Goal: Task Accomplishment & Management: Complete application form

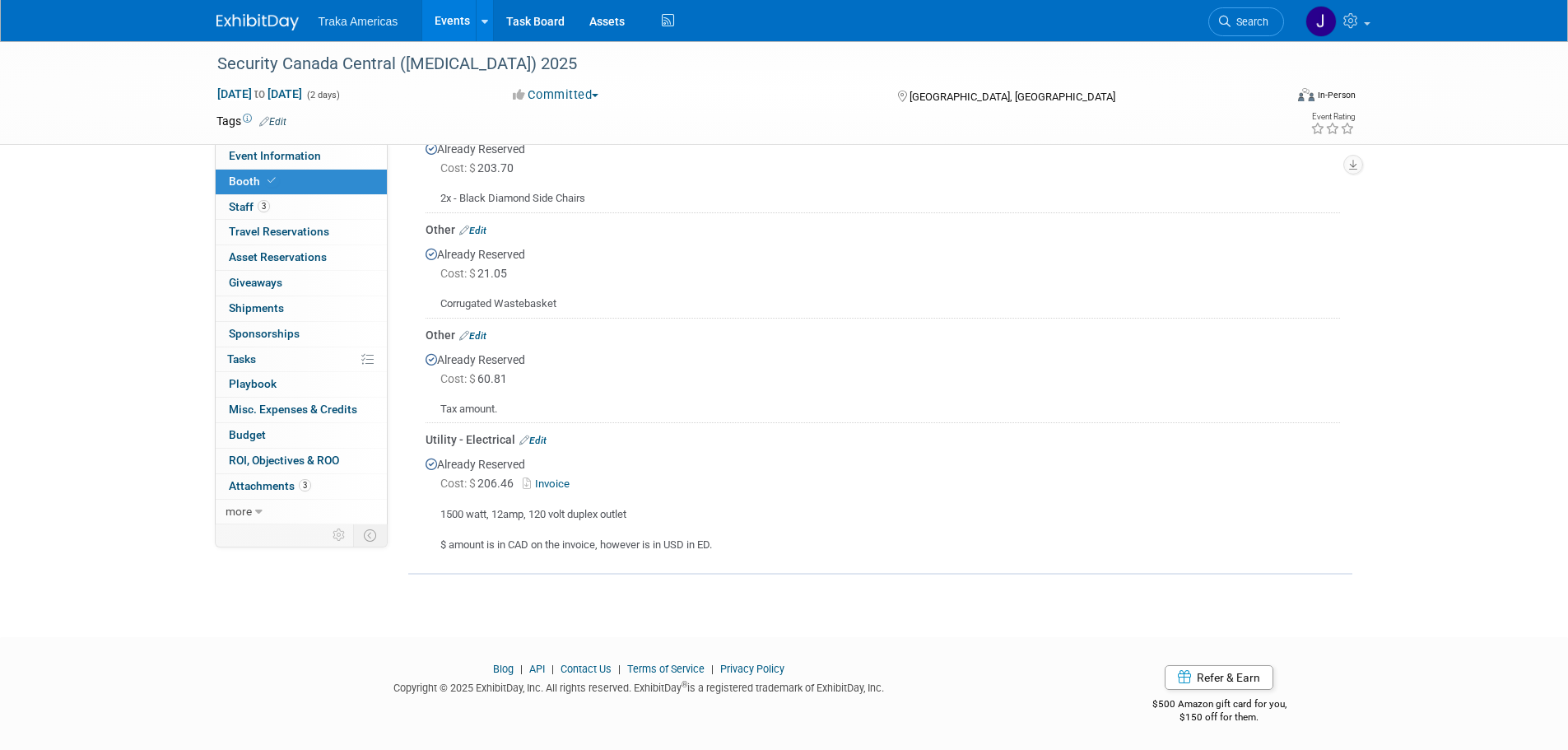
click at [218, 31] on div "Traka Americas Events Add Event Bulk Upload Events Shareable Event Boards Recen…" at bounding box center [784, 20] width 1135 height 41
click at [223, 28] on img at bounding box center [258, 22] width 83 height 17
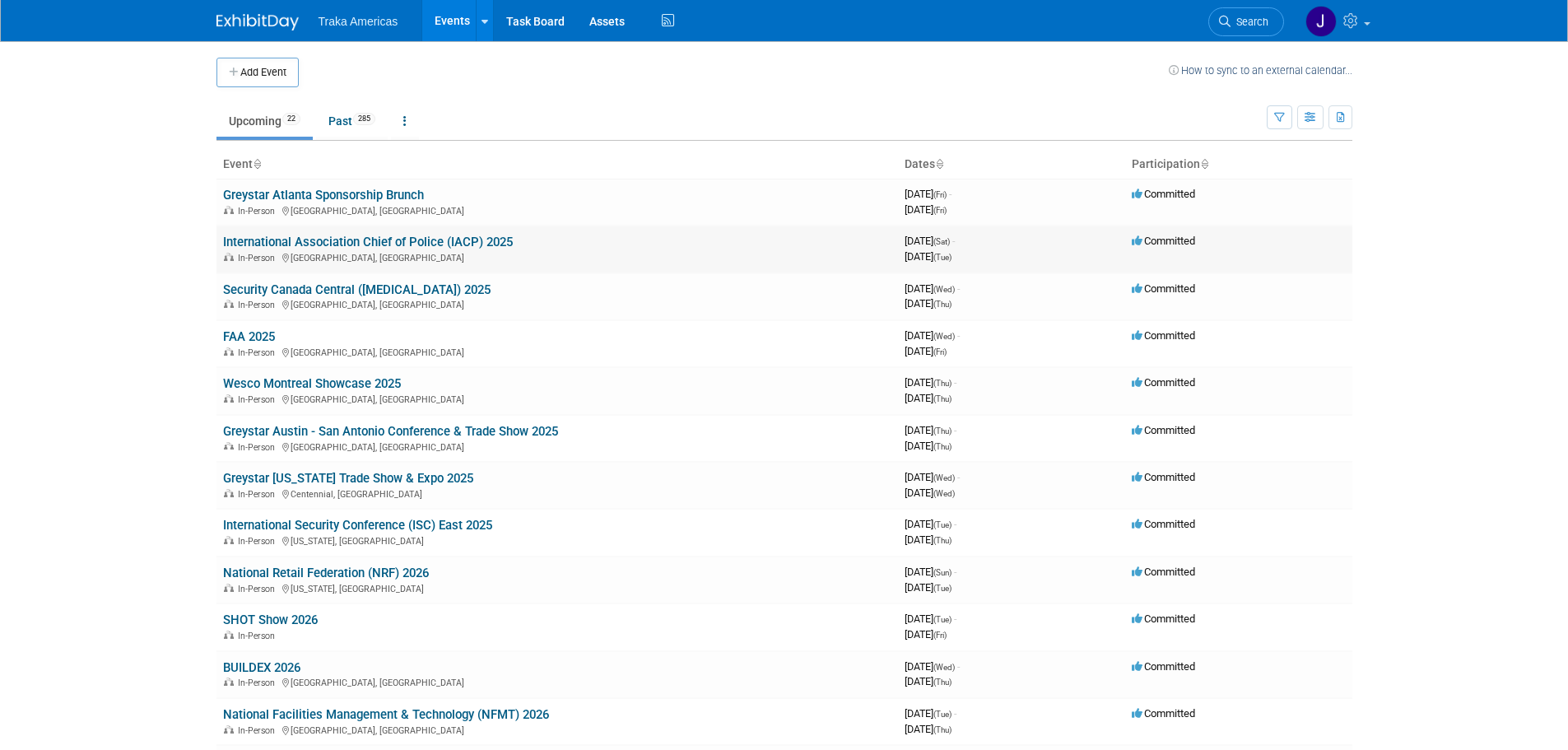
click at [270, 245] on link "International Association Chief of Police (IACP) 2025" at bounding box center [367, 241] width 290 height 15
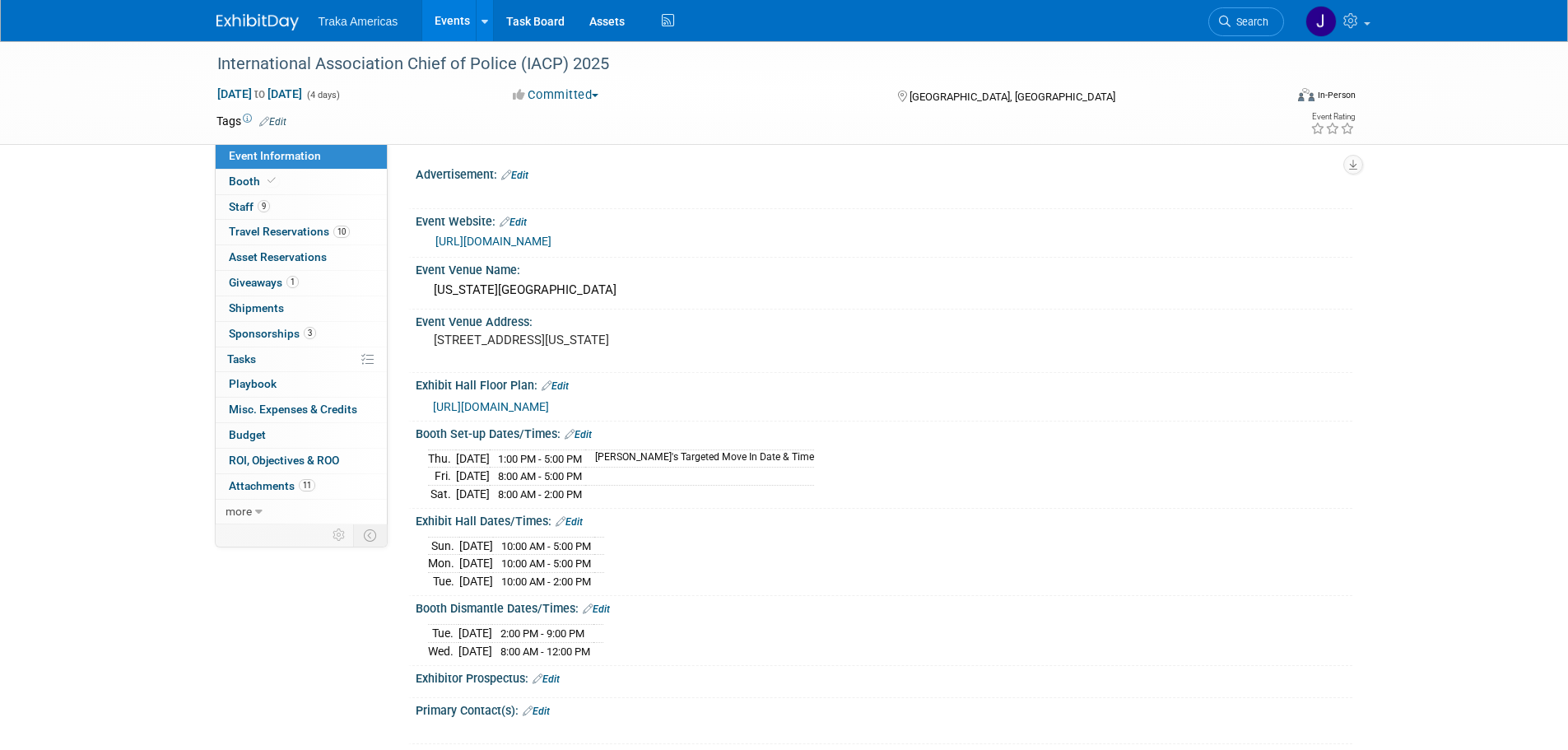
select select "National"
click at [267, 200] on span "Staff 9" at bounding box center [249, 206] width 41 height 13
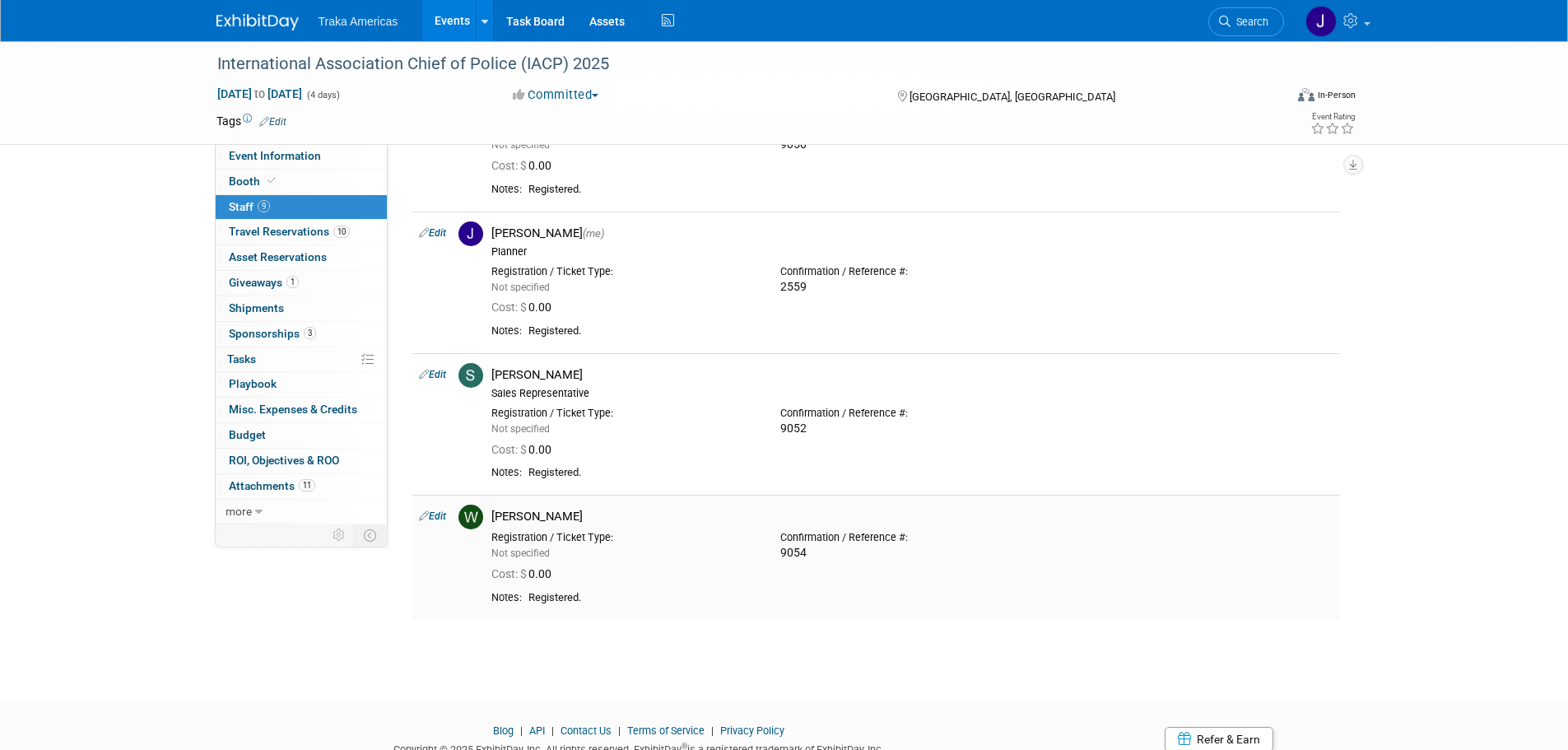
scroll to position [823, 0]
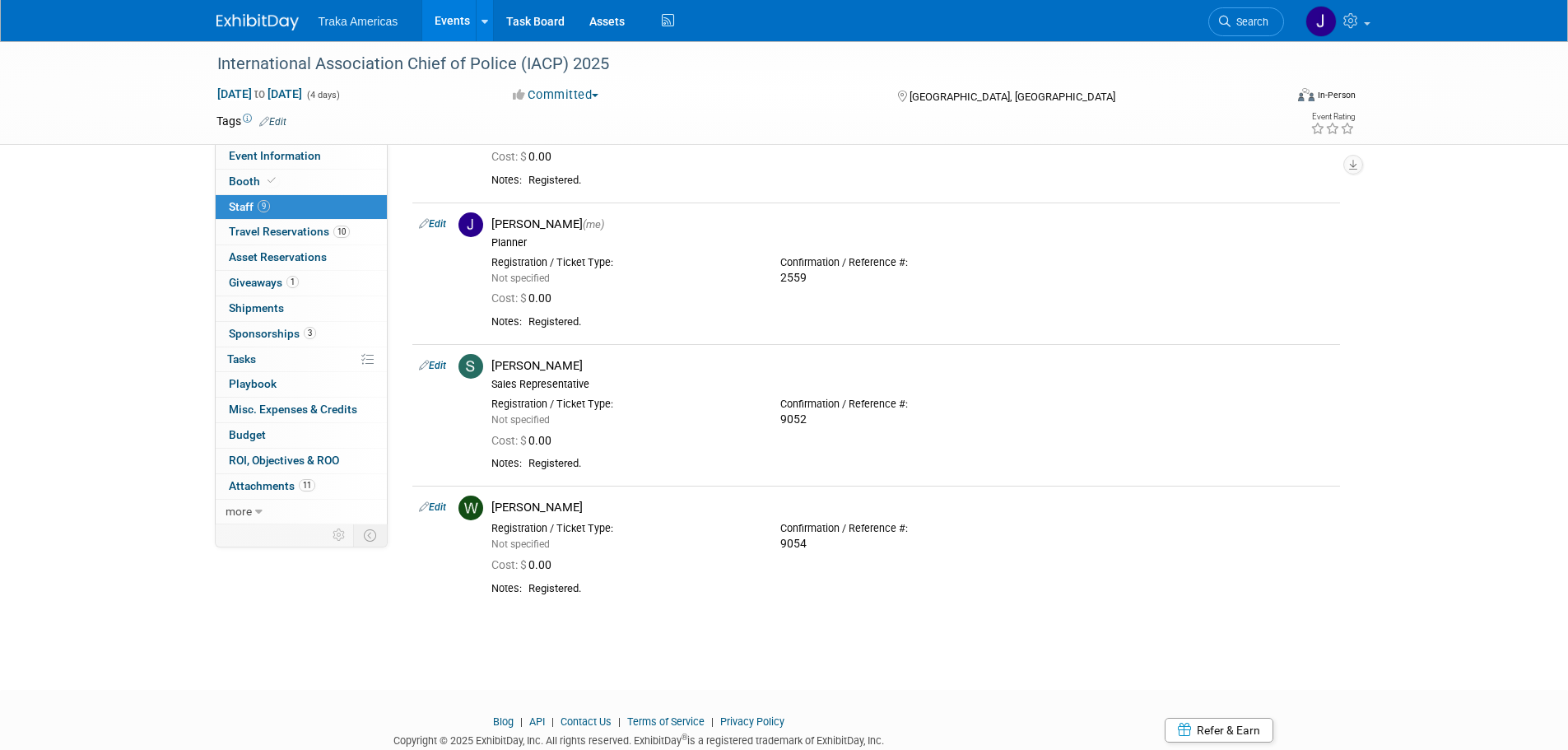
click at [278, 22] on img at bounding box center [258, 22] width 83 height 17
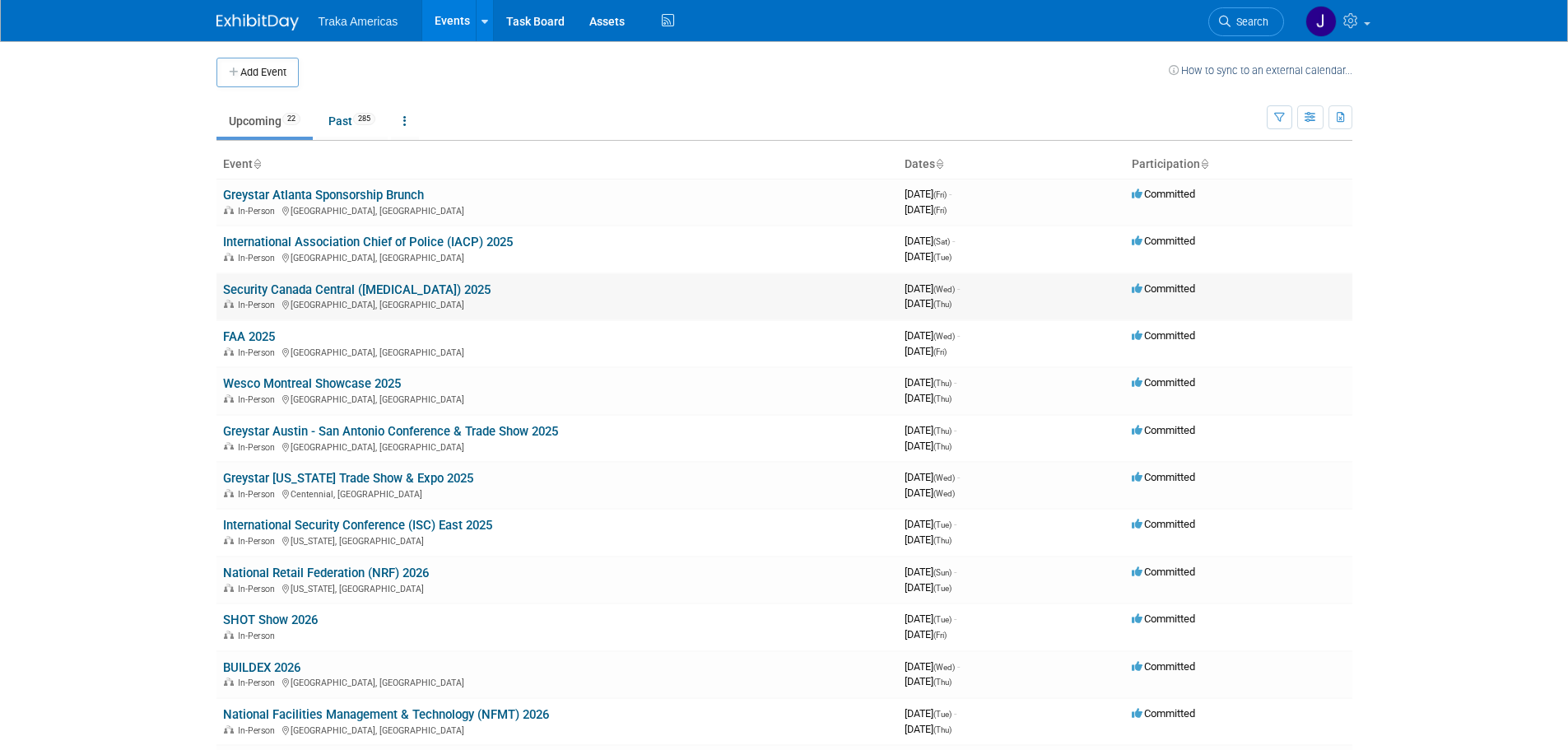
click at [300, 287] on link "Security Canada Central ([MEDICAL_DATA]) 2025" at bounding box center [356, 289] width 267 height 15
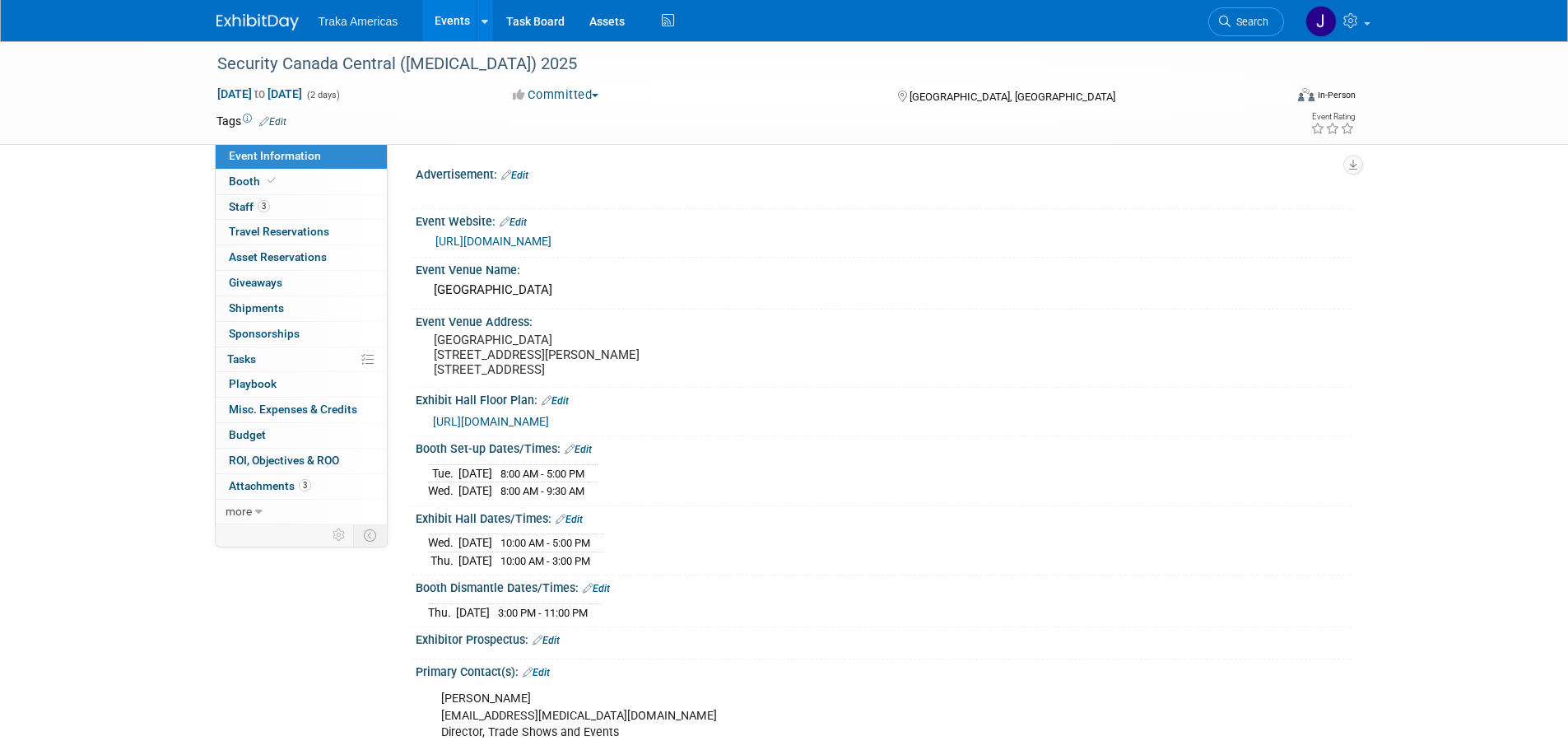
select select "National"
click at [286, 203] on link "3 Staff 3" at bounding box center [301, 207] width 172 height 24
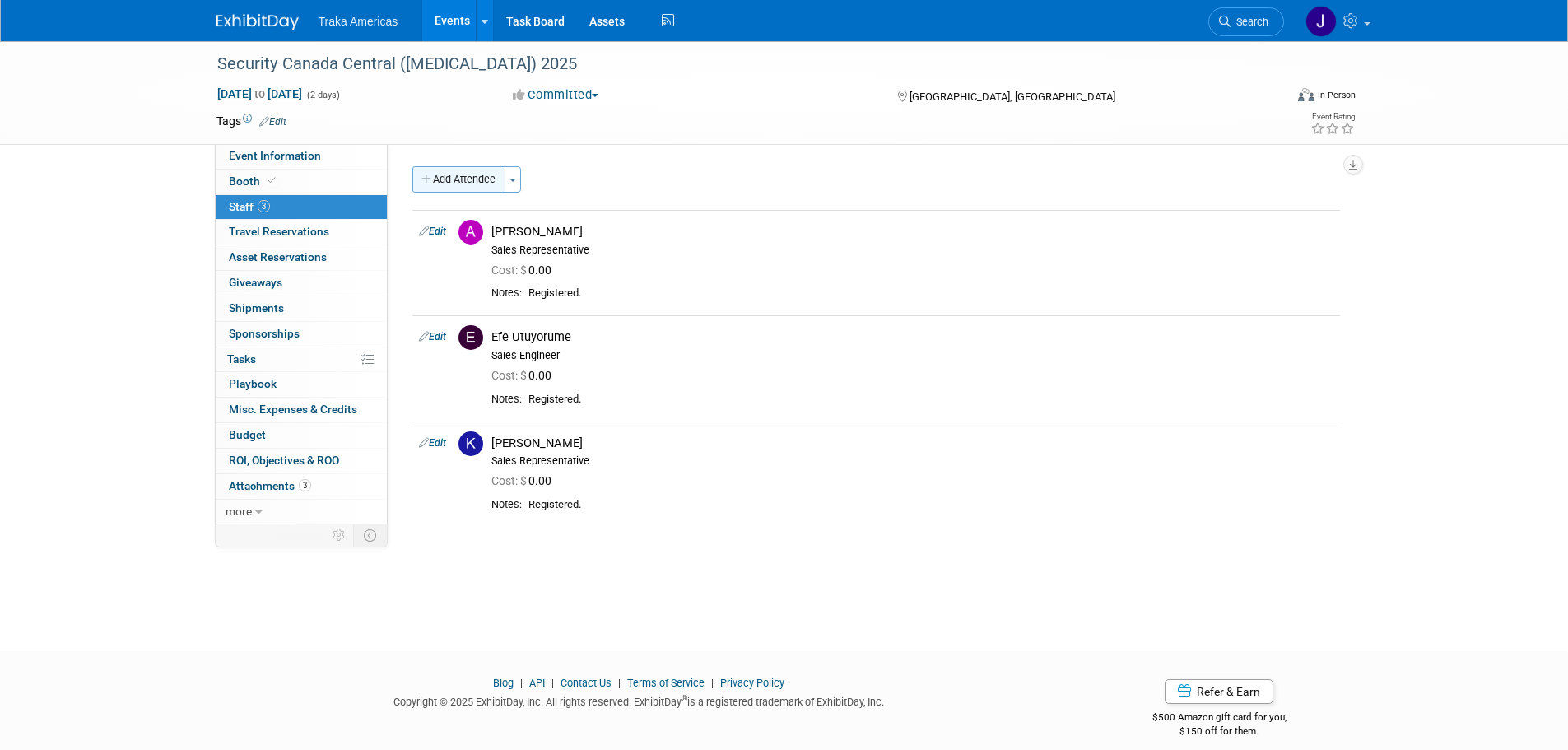
click at [464, 187] on button "Add Attendee" at bounding box center [459, 179] width 93 height 26
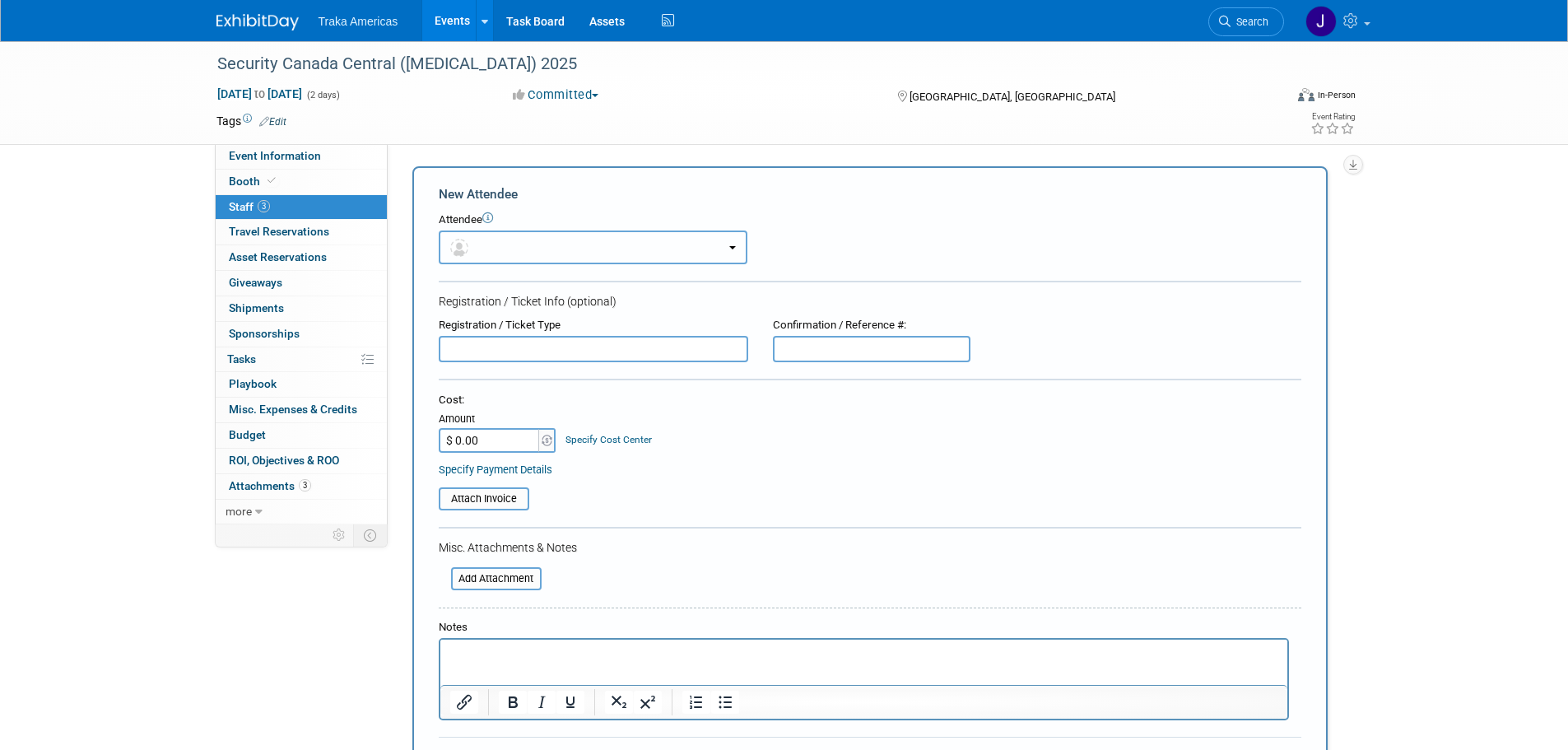
click at [558, 260] on button "button" at bounding box center [593, 247] width 308 height 34
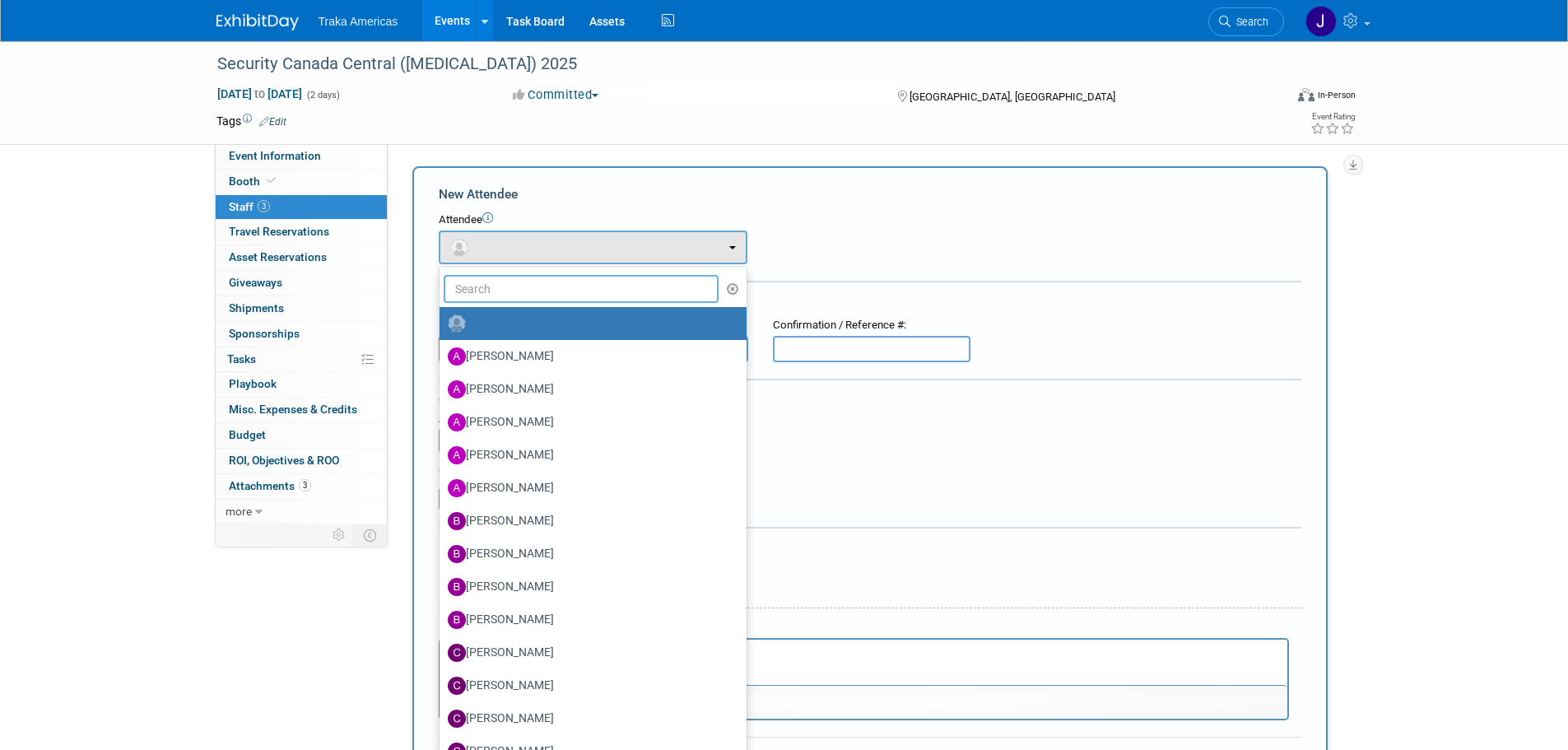
click at [557, 294] on input "text" at bounding box center [581, 289] width 276 height 28
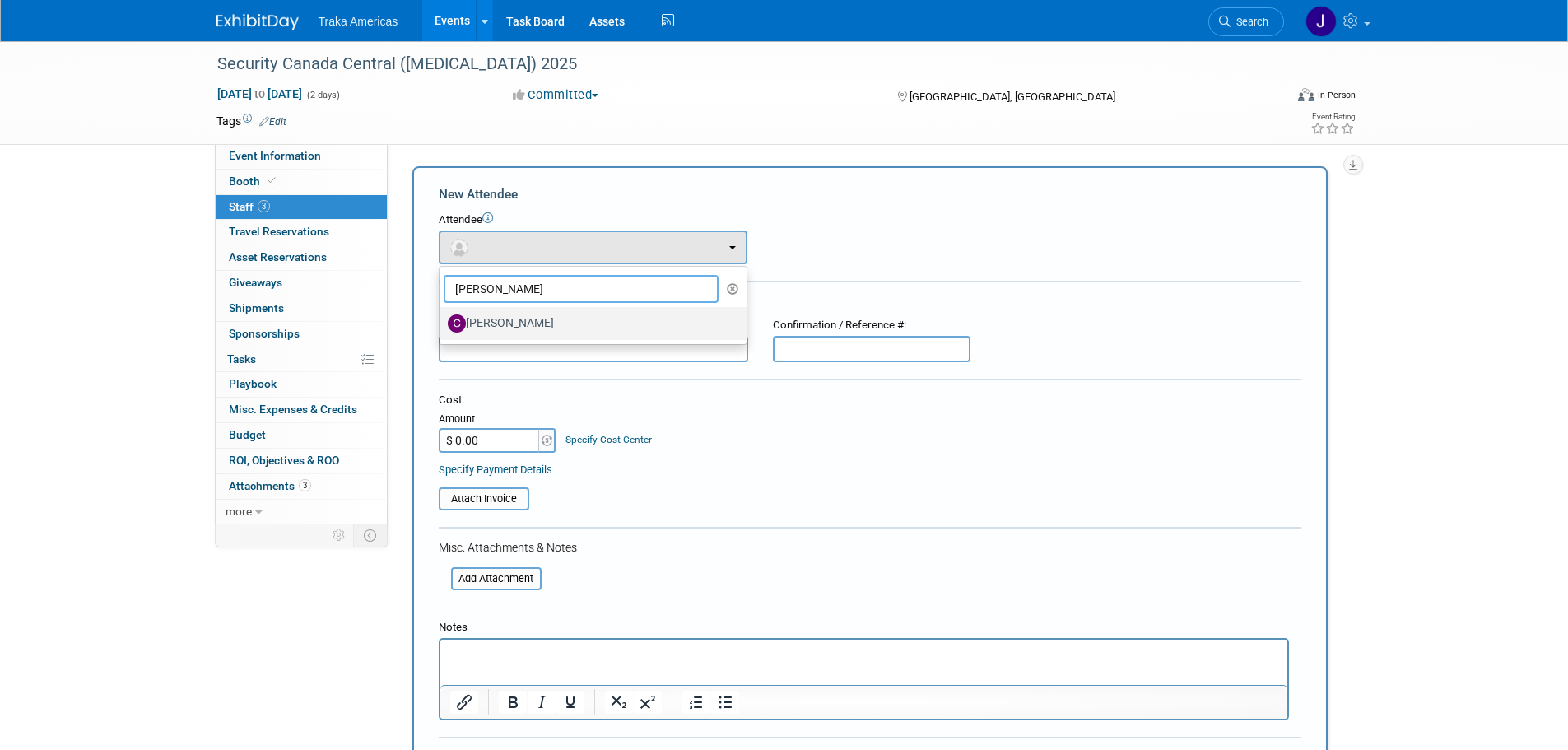
type input "craig"
click at [569, 321] on label "Craig Newell" at bounding box center [589, 323] width 282 height 26
click at [442, 321] on input "Craig Newell" at bounding box center [436, 321] width 10 height 10
select select "f8f58dd2-ba7b-4194-8eef-d97d6403383d"
select select "6"
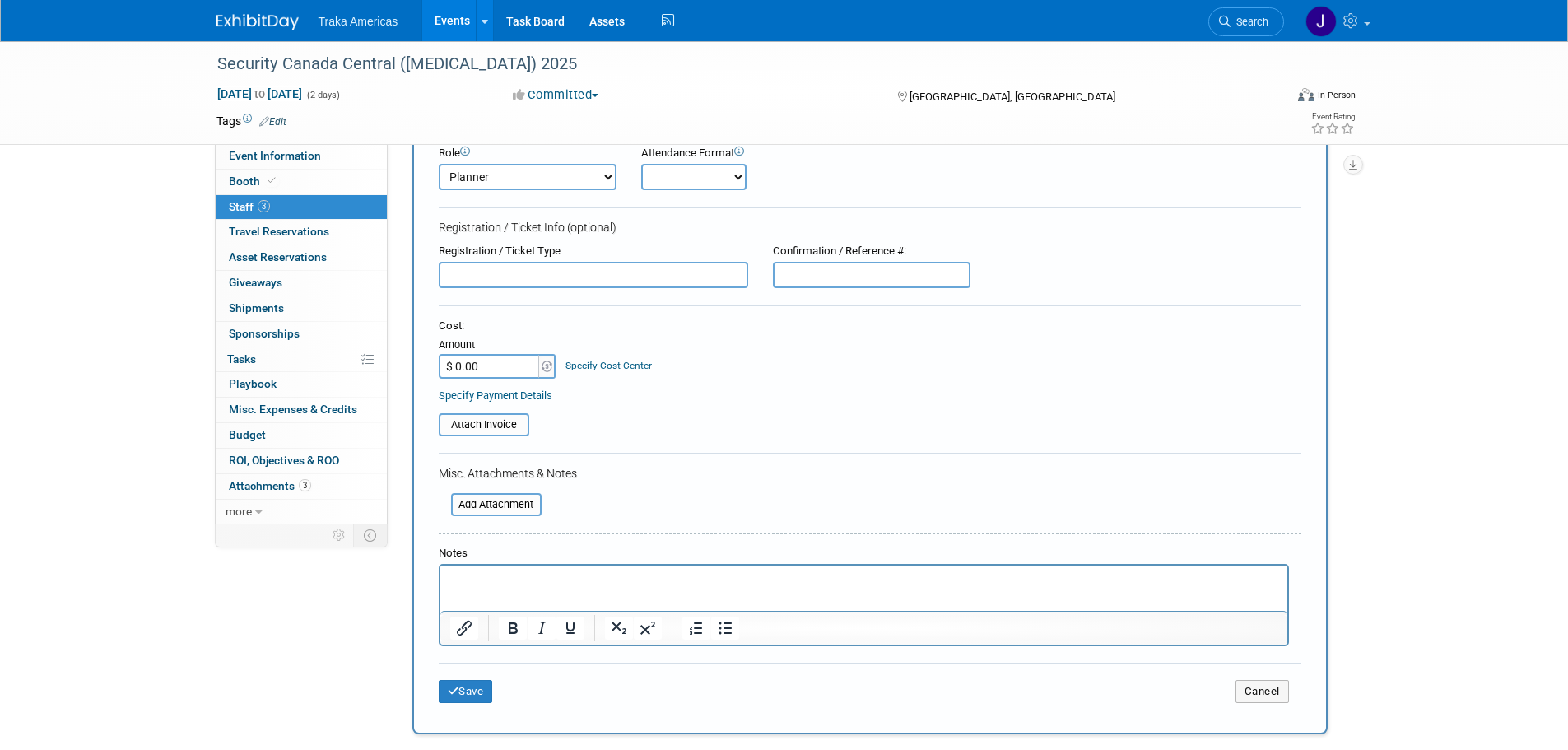
scroll to position [247, 0]
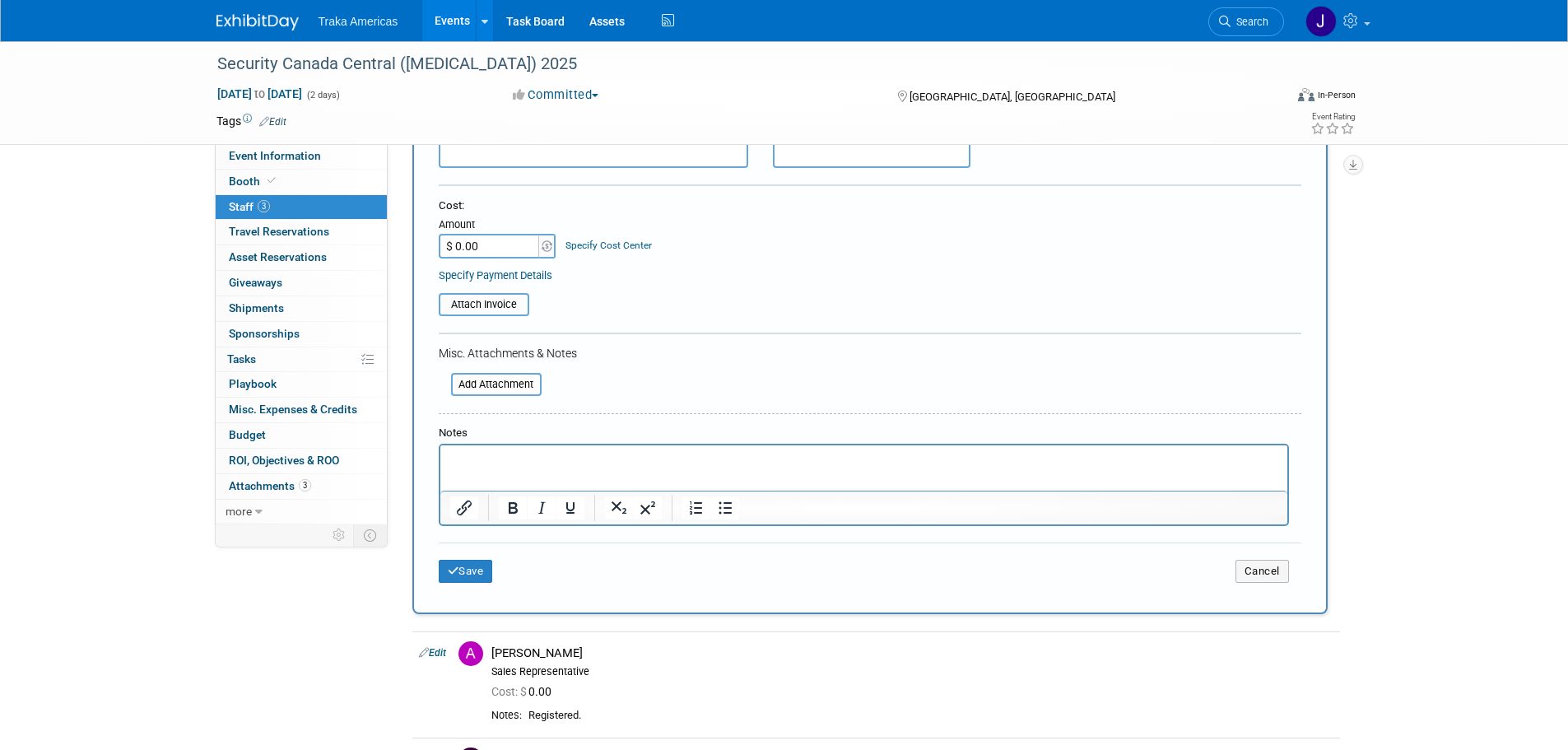
click at [508, 469] on html at bounding box center [863, 456] width 847 height 23
click at [463, 584] on div "Save Cancel" at bounding box center [870, 569] width 863 height 52
click at [464, 574] on button "Save" at bounding box center [466, 571] width 54 height 23
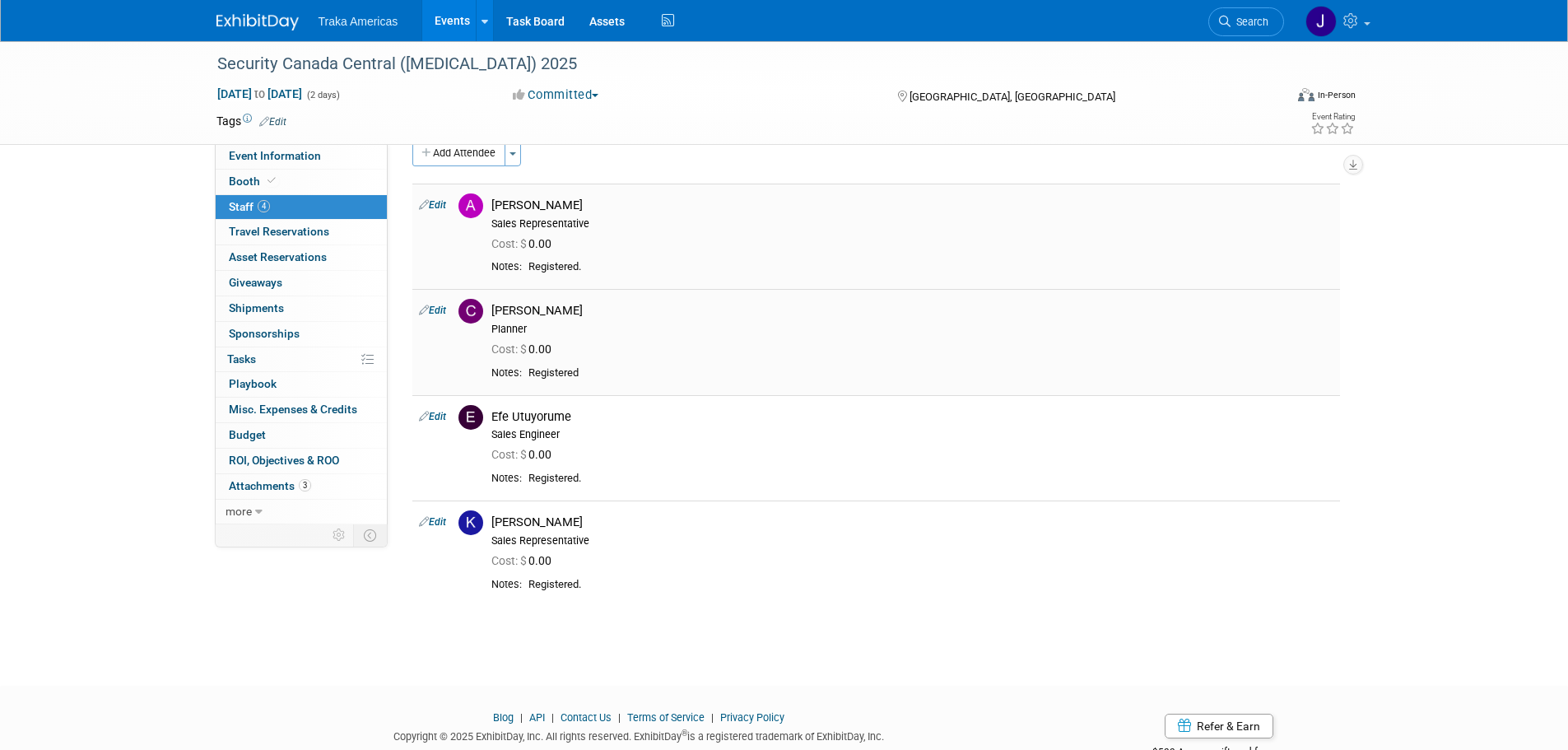
scroll to position [0, 0]
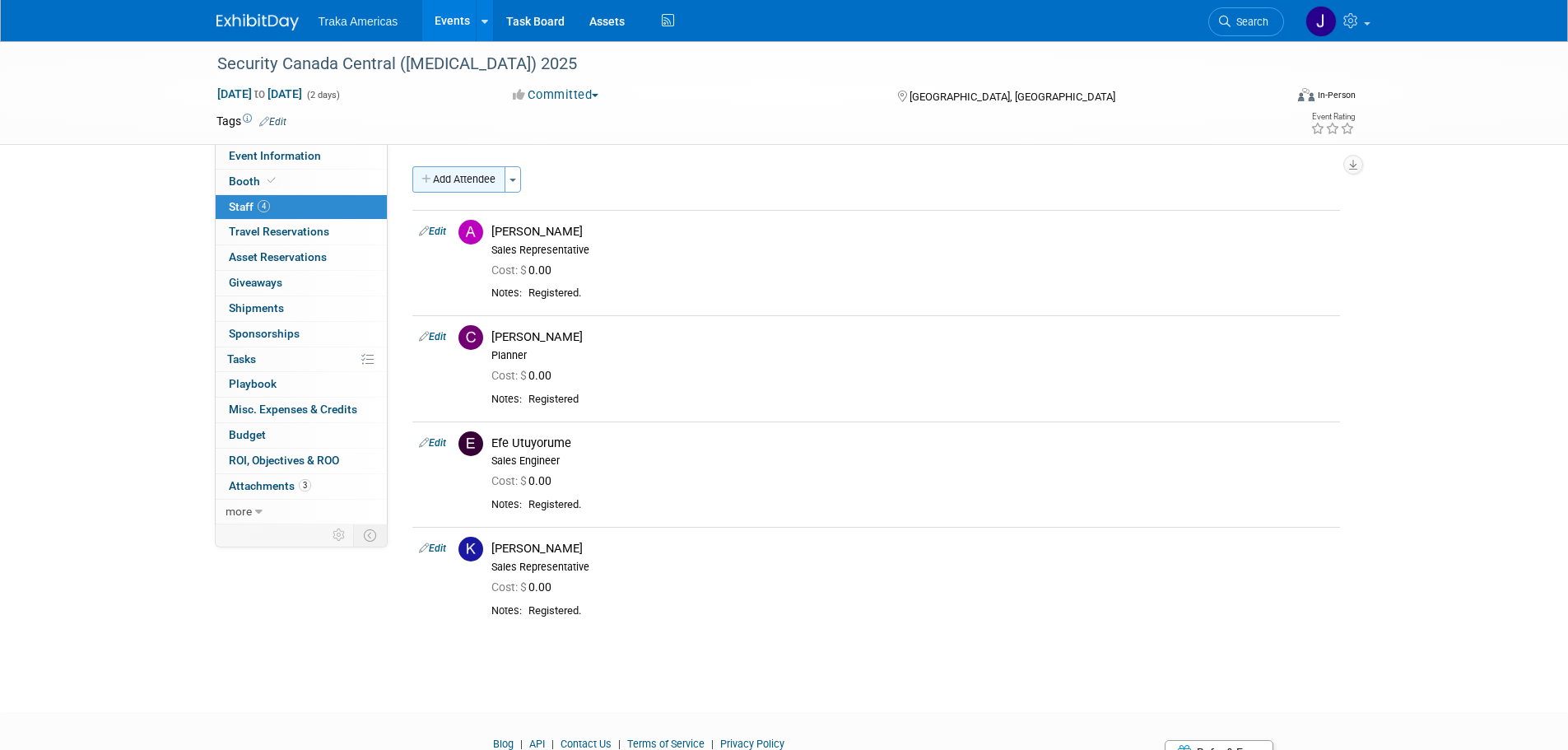
click at [472, 187] on button "Add Attendee" at bounding box center [459, 179] width 93 height 26
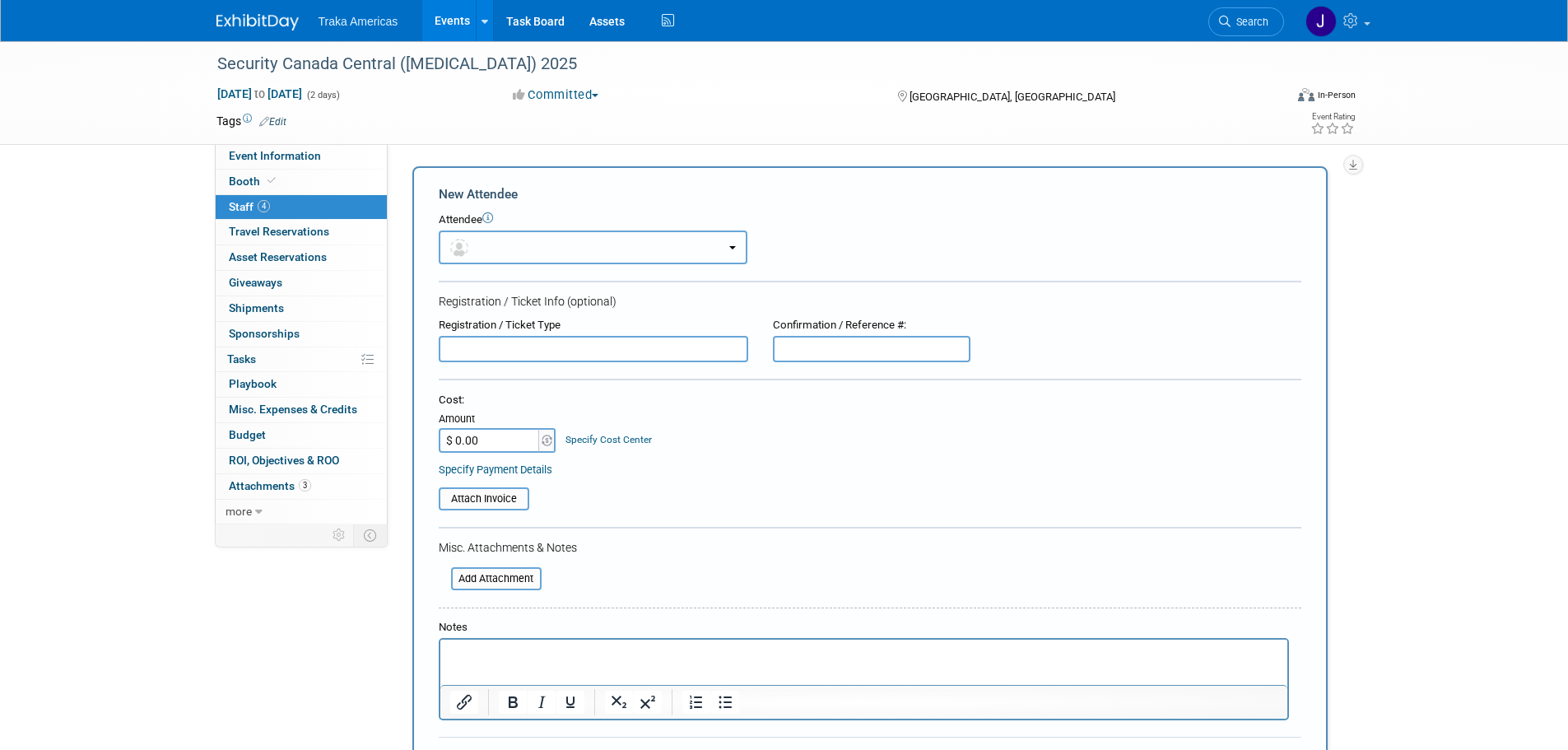
click at [536, 247] on button "button" at bounding box center [593, 247] width 308 height 34
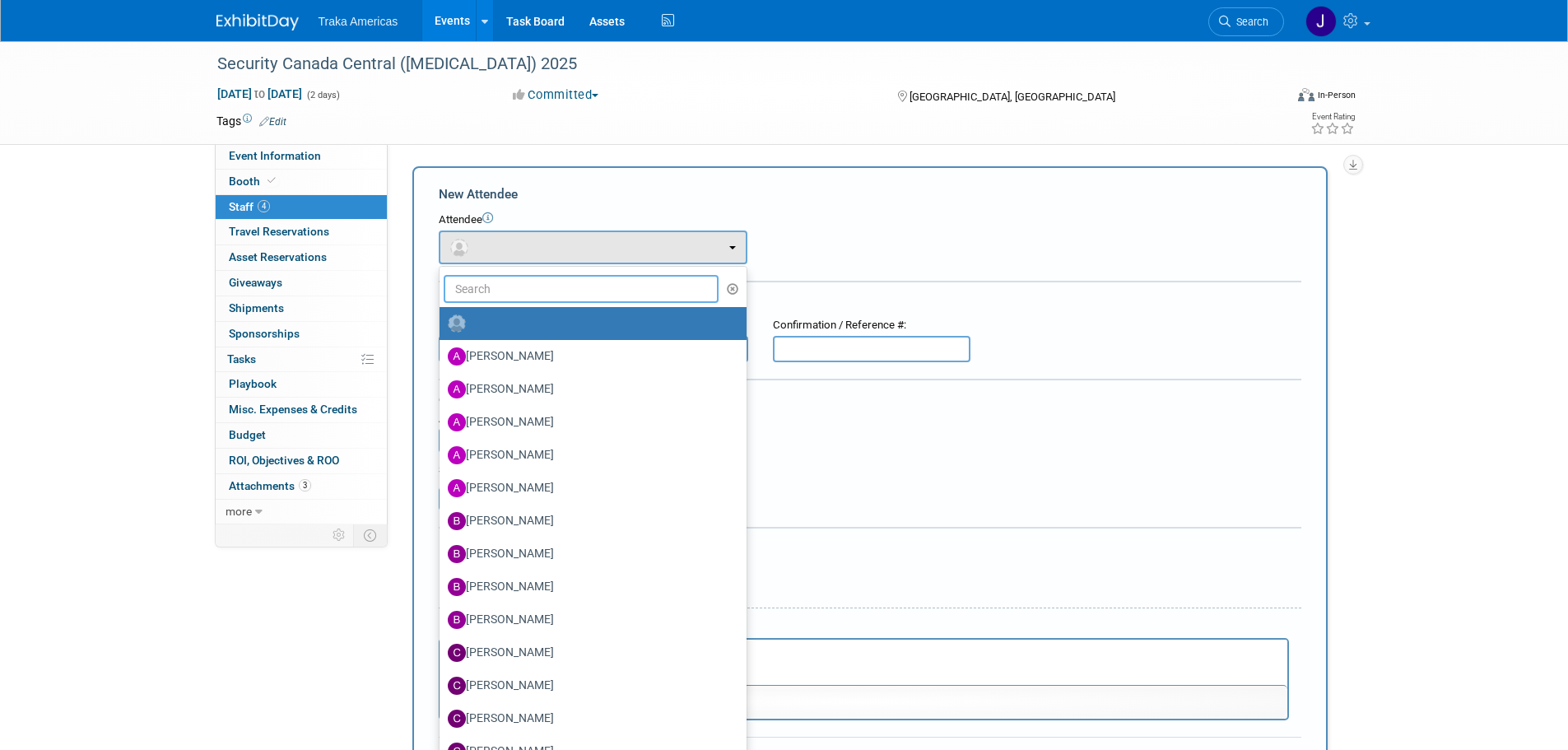
click at [531, 287] on input "text" at bounding box center [581, 289] width 276 height 28
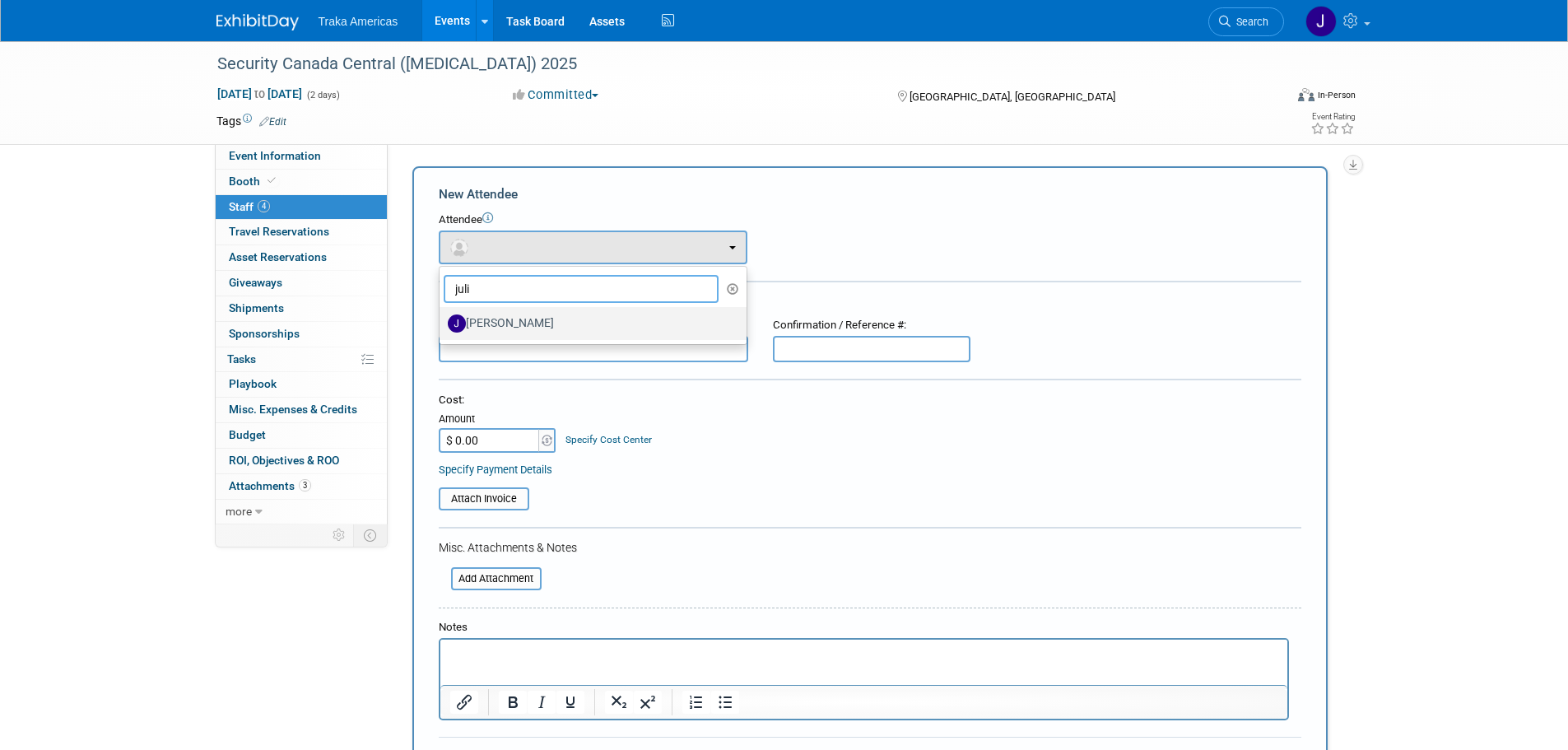
type input "juli"
click at [525, 323] on label "Juliette Laurent" at bounding box center [589, 323] width 282 height 26
click at [442, 323] on input "Juliette Laurent" at bounding box center [436, 321] width 10 height 10
select select "3173aadc-0548-4a91-a835-a41bf7620407"
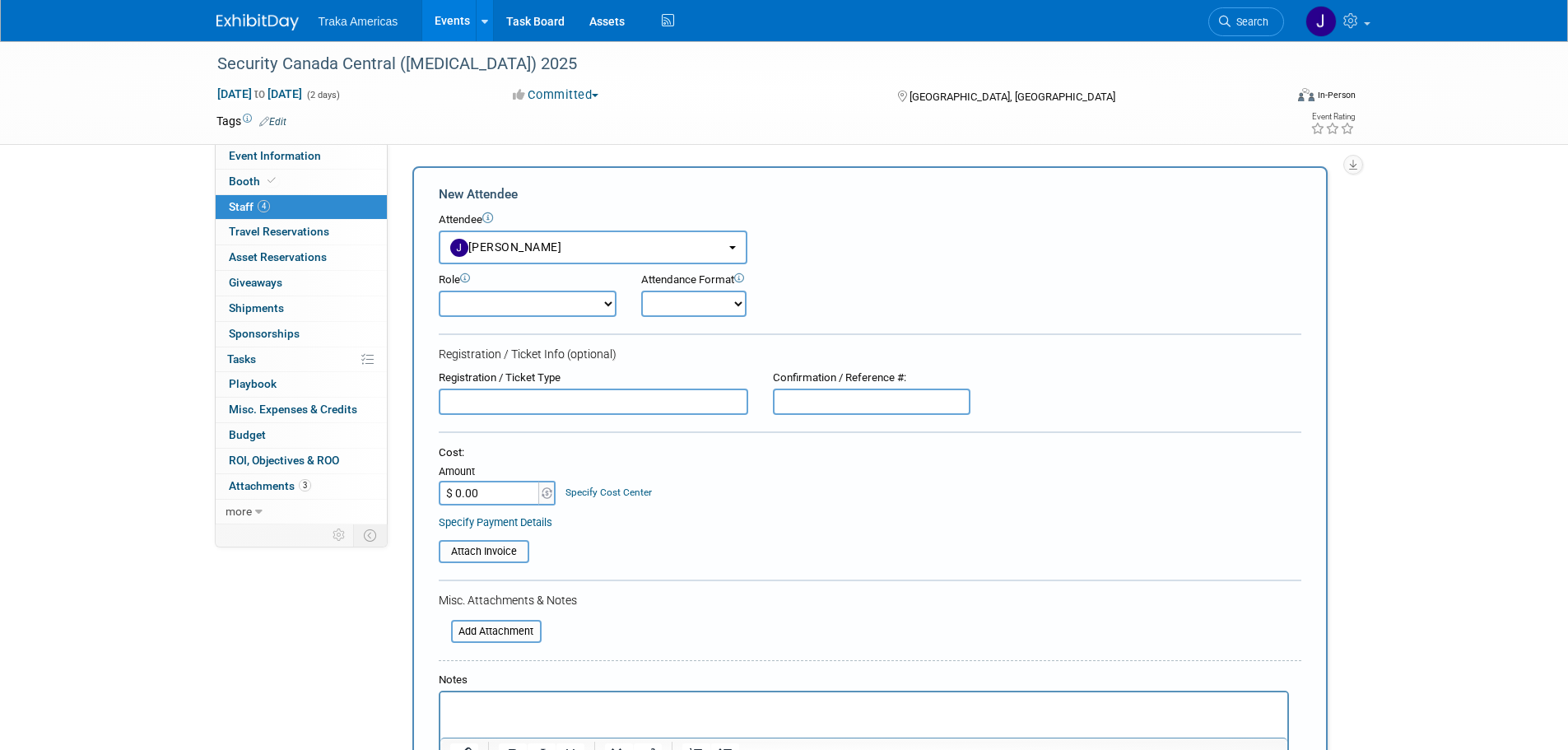
click at [546, 301] on select "Demonstrator Host Planner Presenter Sales Engineer Sales Representative Set-up/…" at bounding box center [528, 304] width 178 height 26
click at [781, 354] on div "Registration / Ticket Info (optional)" at bounding box center [870, 354] width 863 height 17
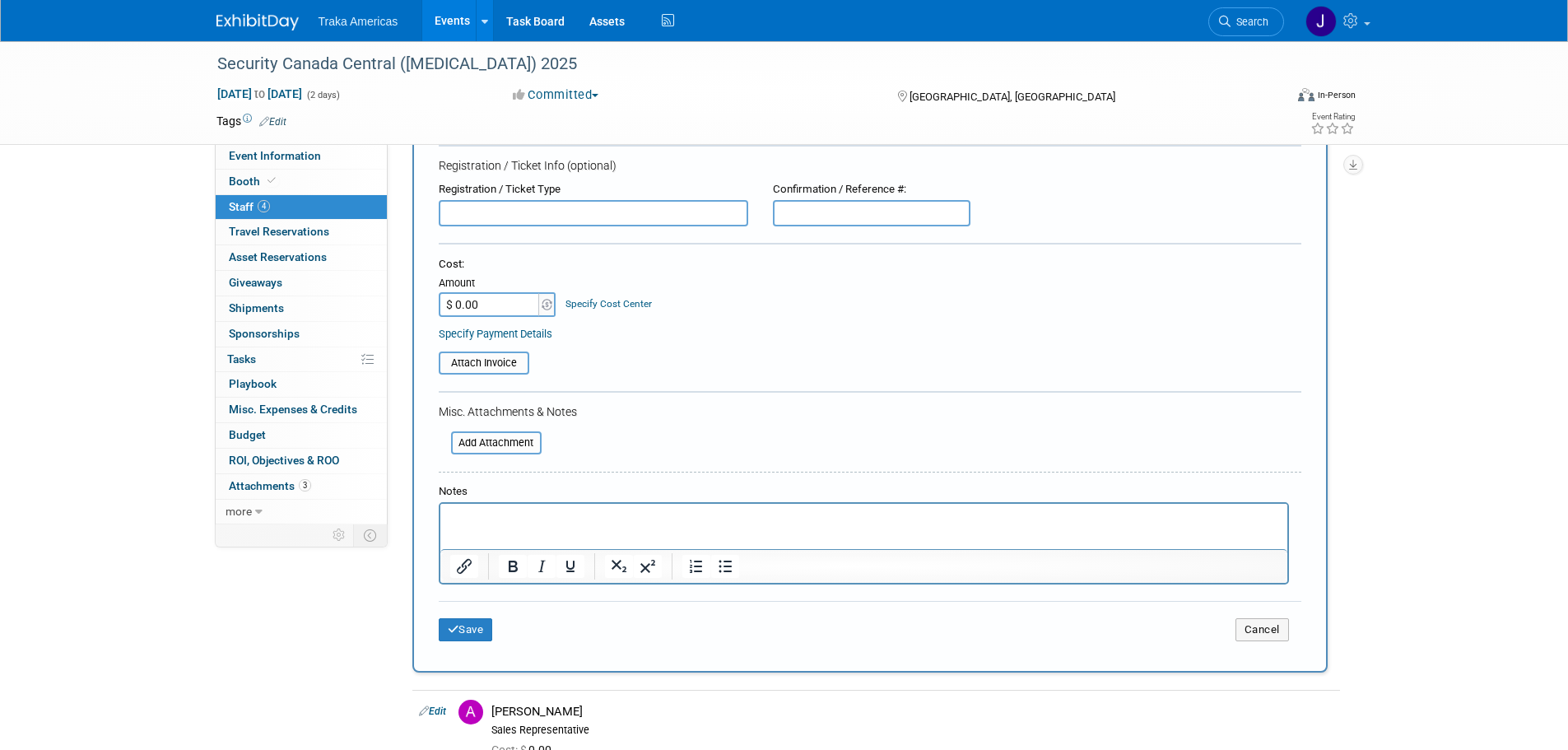
scroll to position [247, 0]
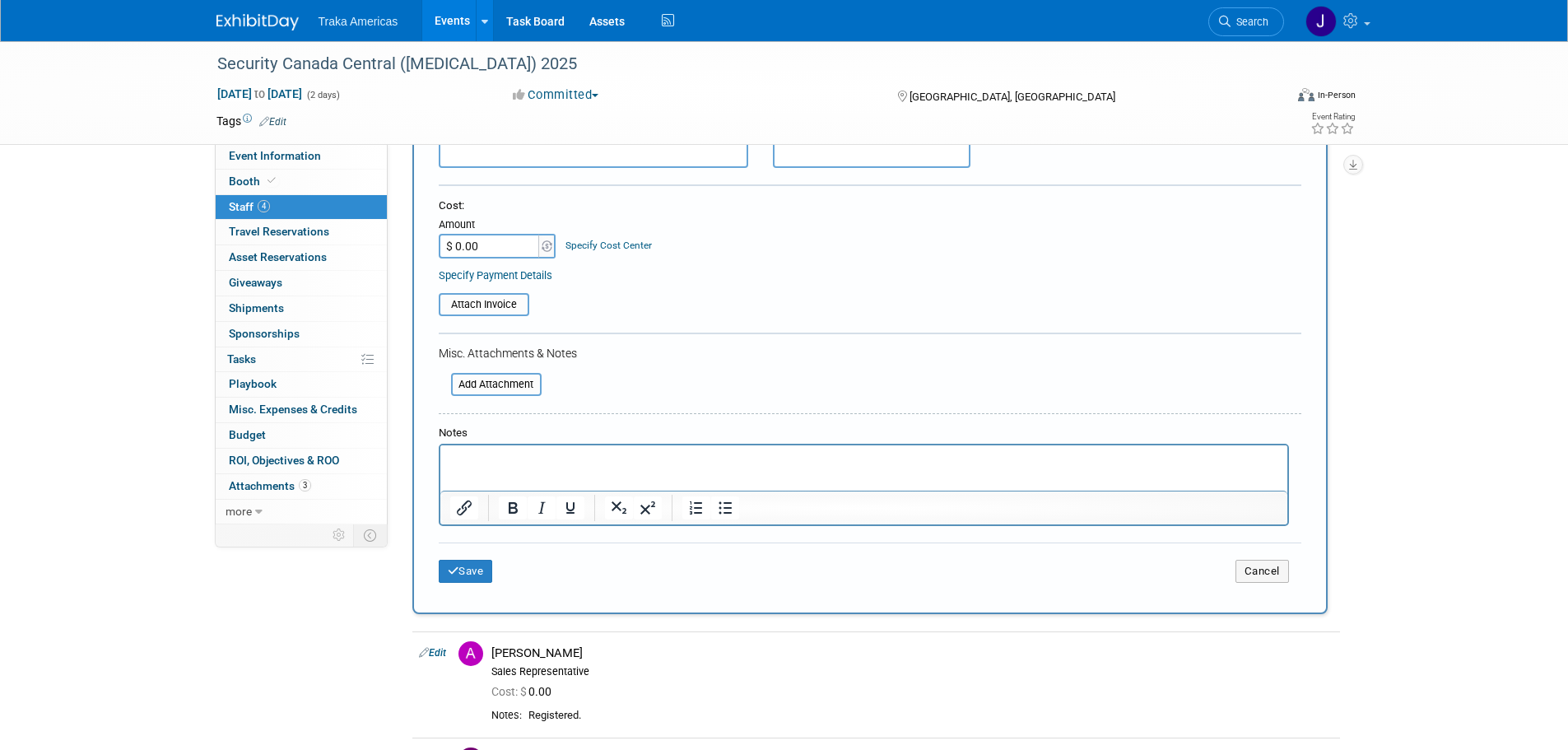
click at [501, 455] on p "Rich Text Area. Press ALT-0 for help." at bounding box center [863, 460] width 828 height 17
drag, startPoint x: 466, startPoint y: 460, endPoint x: 932, endPoint y: 966, distance: 687.9
click at [466, 460] on p "Reigstered." at bounding box center [863, 460] width 828 height 17
click at [470, 459] on p "Regstered." at bounding box center [863, 460] width 828 height 17
drag, startPoint x: 447, startPoint y: 557, endPoint x: 453, endPoint y: 565, distance: 10.0
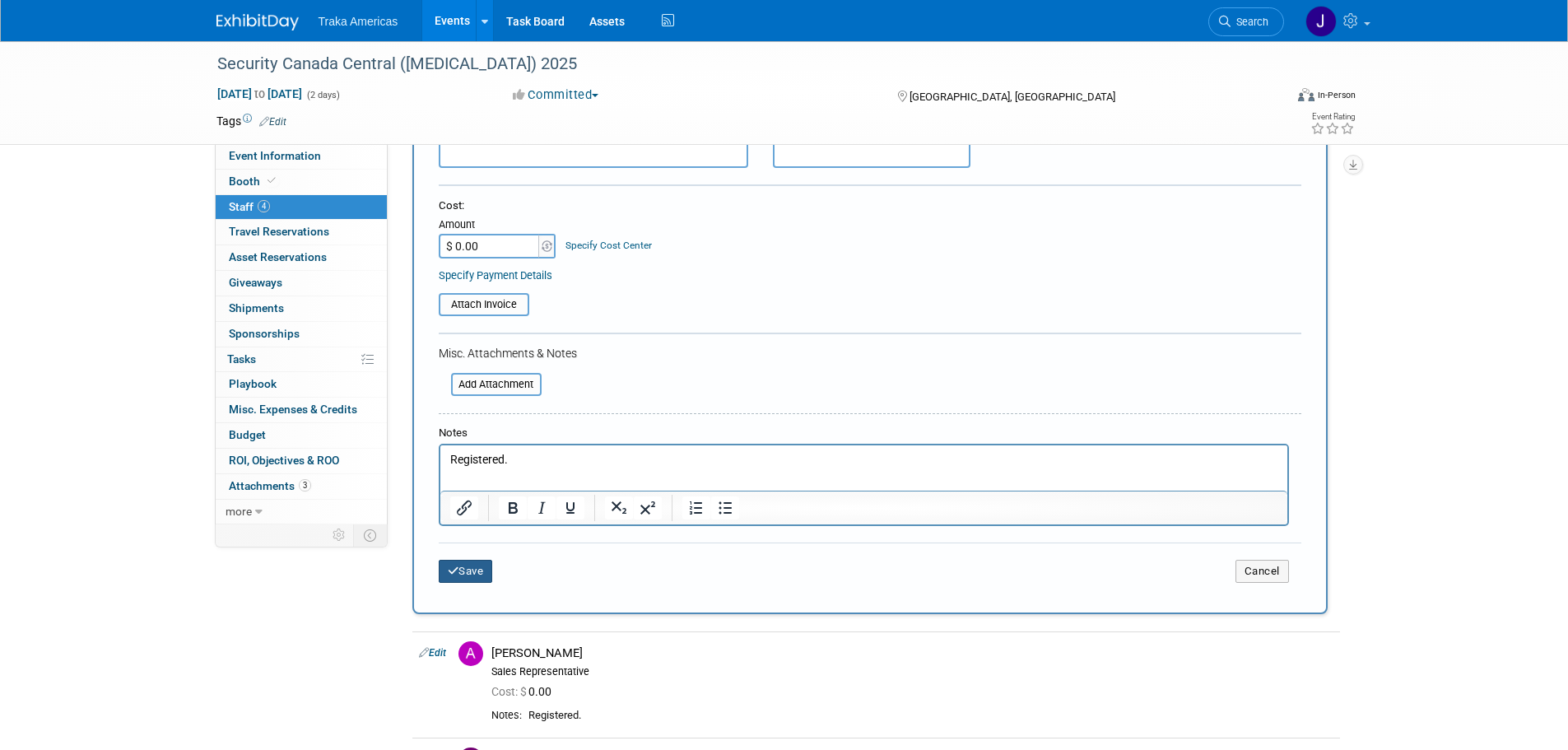
click at [448, 557] on div "Save Cancel" at bounding box center [870, 569] width 863 height 52
click at [458, 571] on icon "submit" at bounding box center [453, 571] width 11 height 10
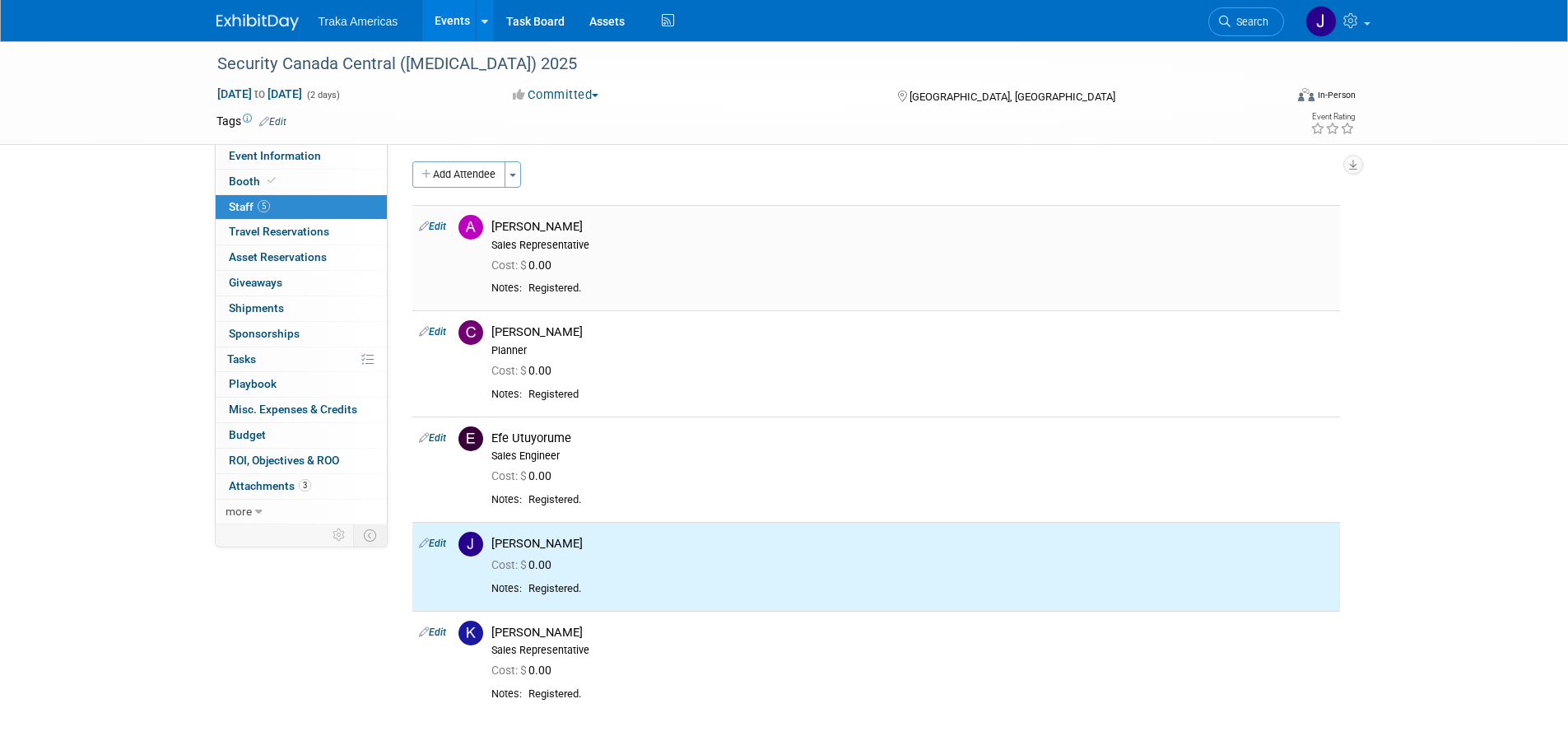
scroll to position [0, 0]
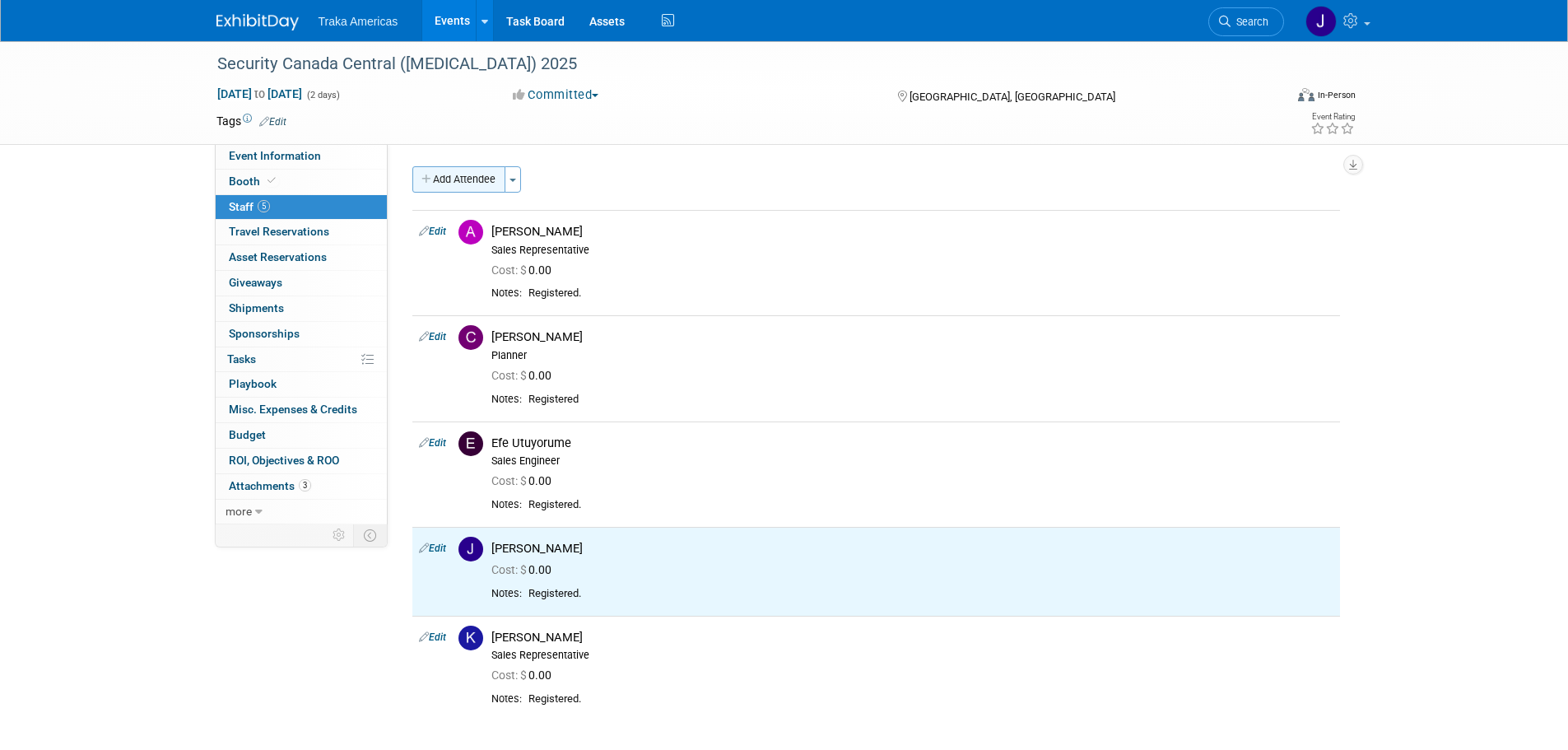
click at [468, 181] on button "Add Attendee" at bounding box center [459, 179] width 93 height 26
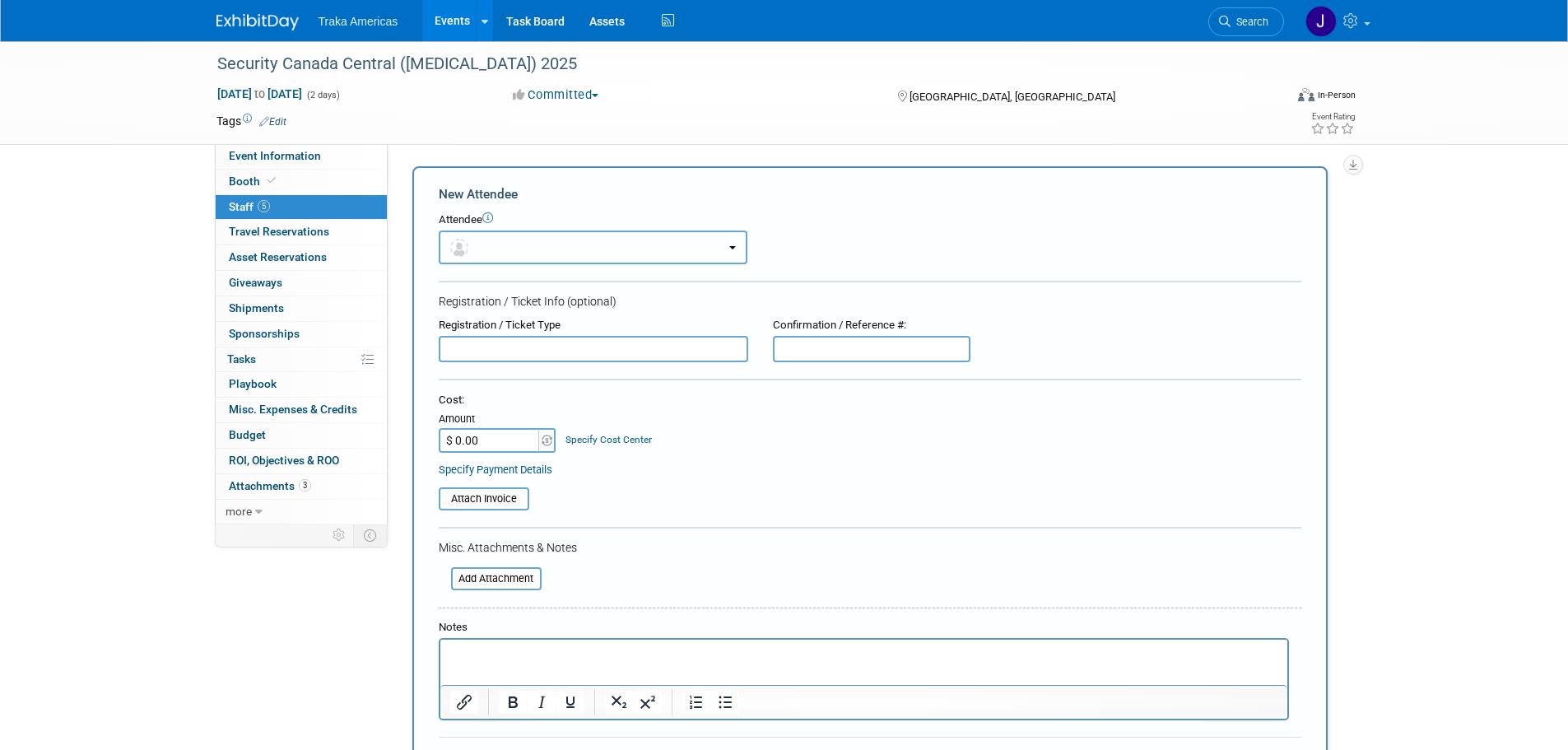
click at [503, 244] on button "button" at bounding box center [593, 247] width 308 height 34
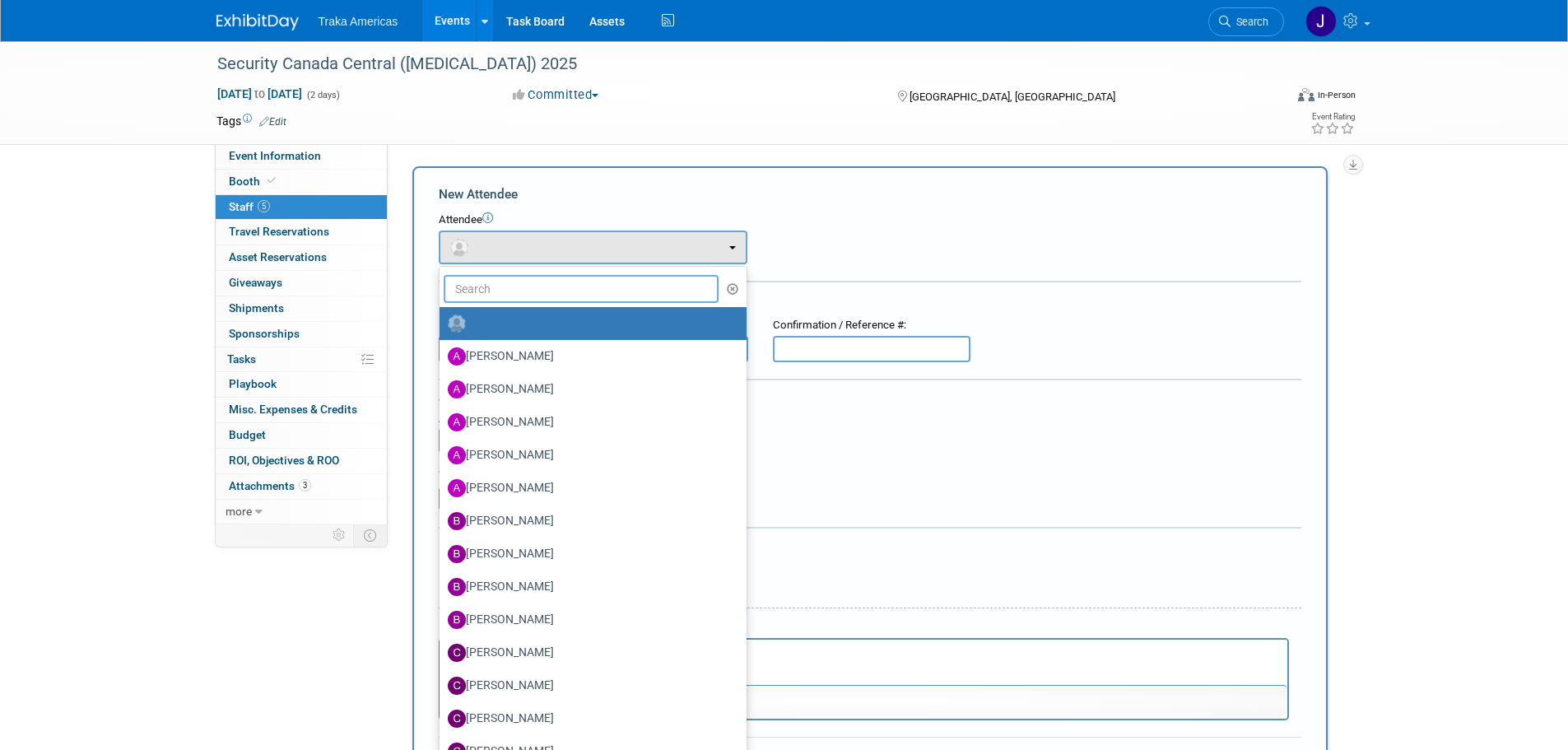
click at [512, 292] on input "text" at bounding box center [581, 289] width 276 height 28
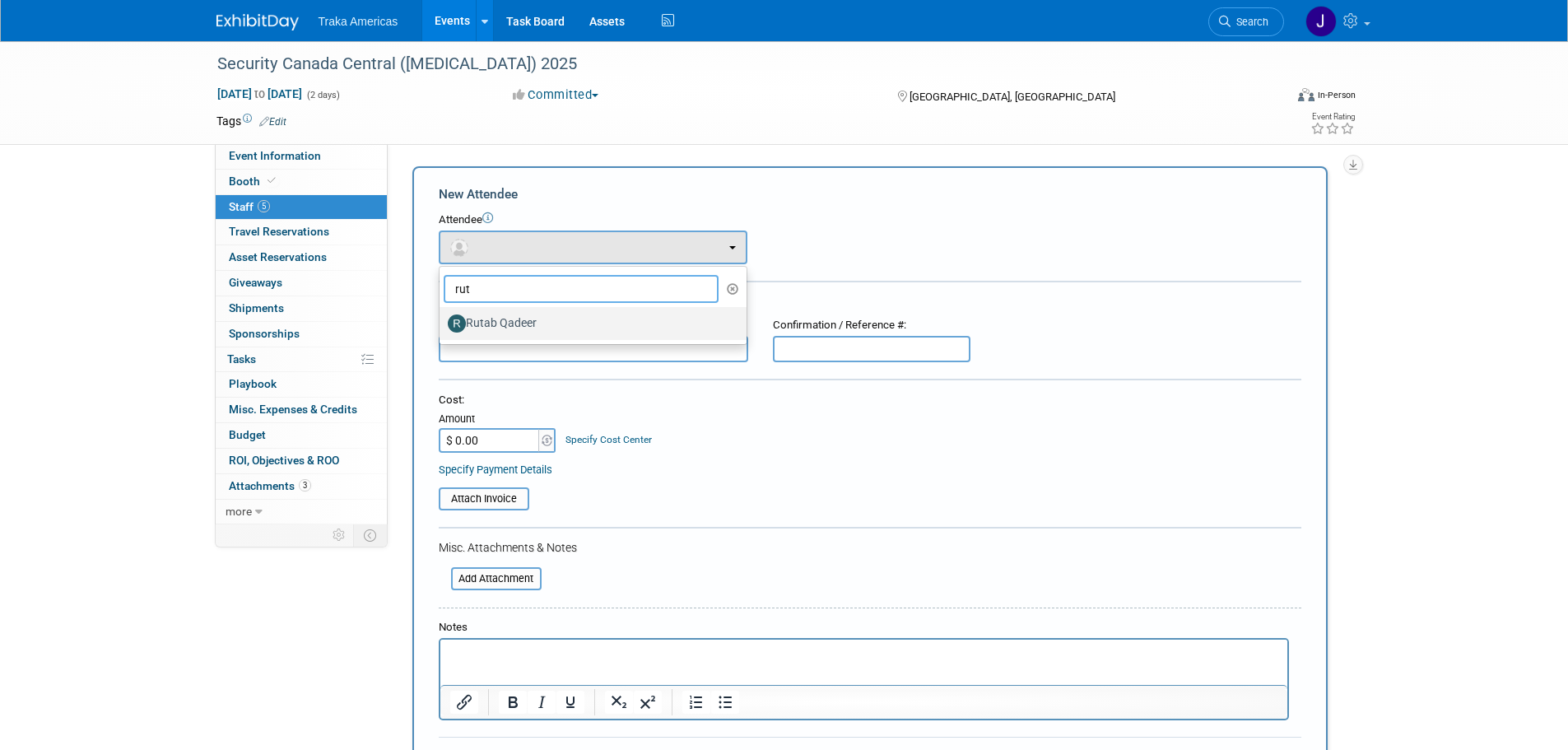
type input "rut"
click at [512, 328] on label "Rutab Qadeer" at bounding box center [589, 323] width 282 height 26
click at [442, 327] on input "Rutab Qadeer" at bounding box center [436, 321] width 10 height 10
select select "ae254bde-6fa6-49f2-83b8-a4c26ab57d35"
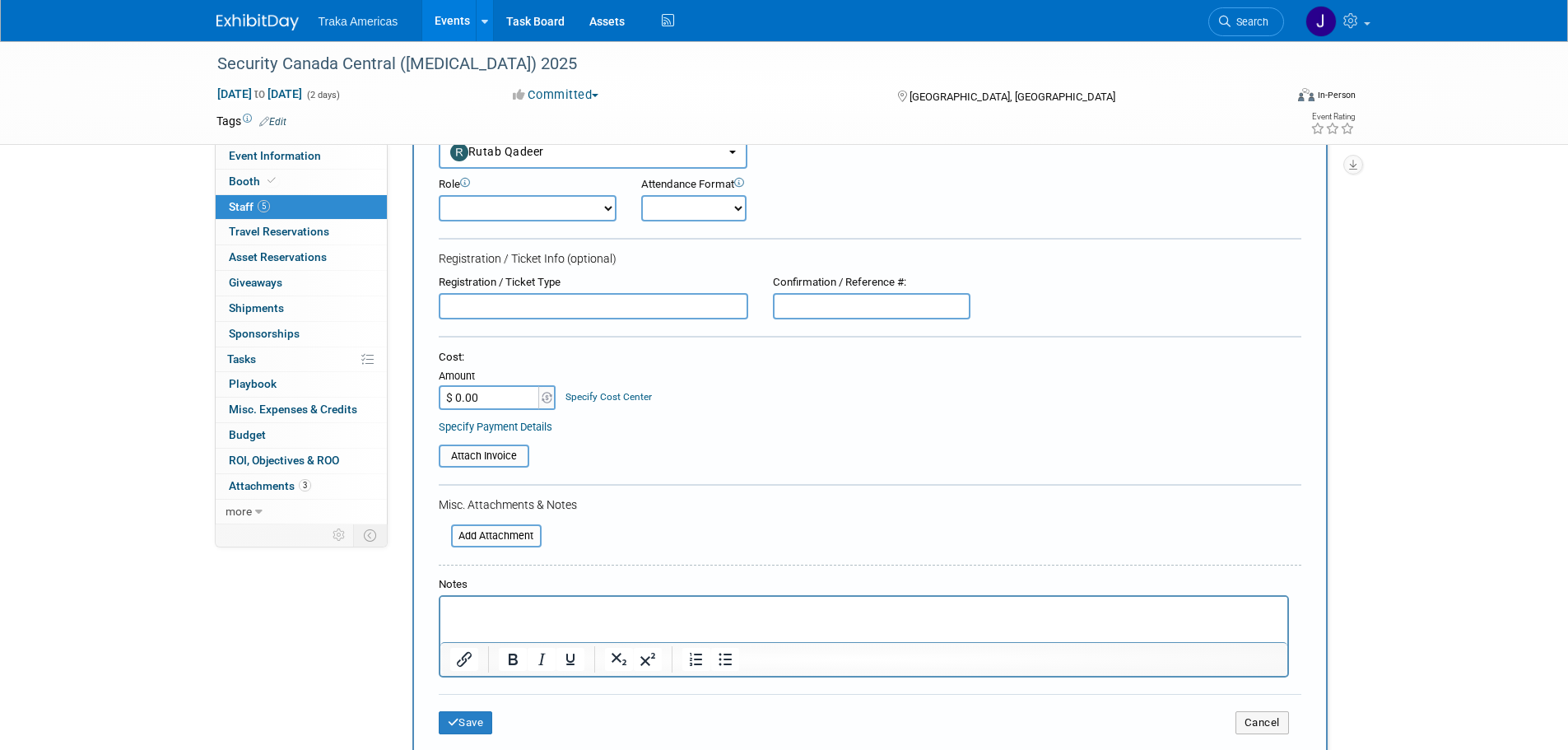
scroll to position [247, 0]
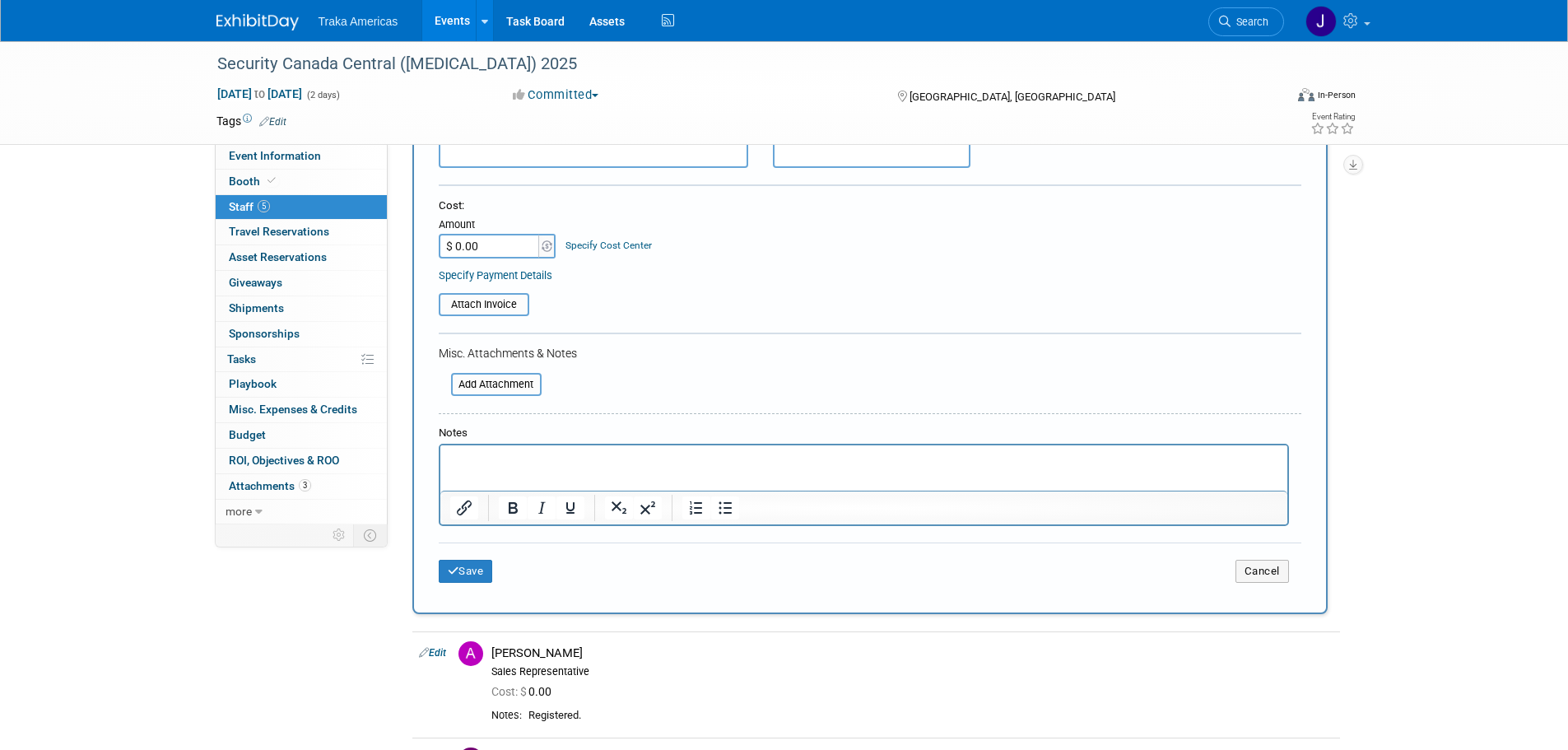
click at [503, 469] on html at bounding box center [863, 456] width 847 height 23
click at [465, 571] on button "Save" at bounding box center [466, 571] width 54 height 23
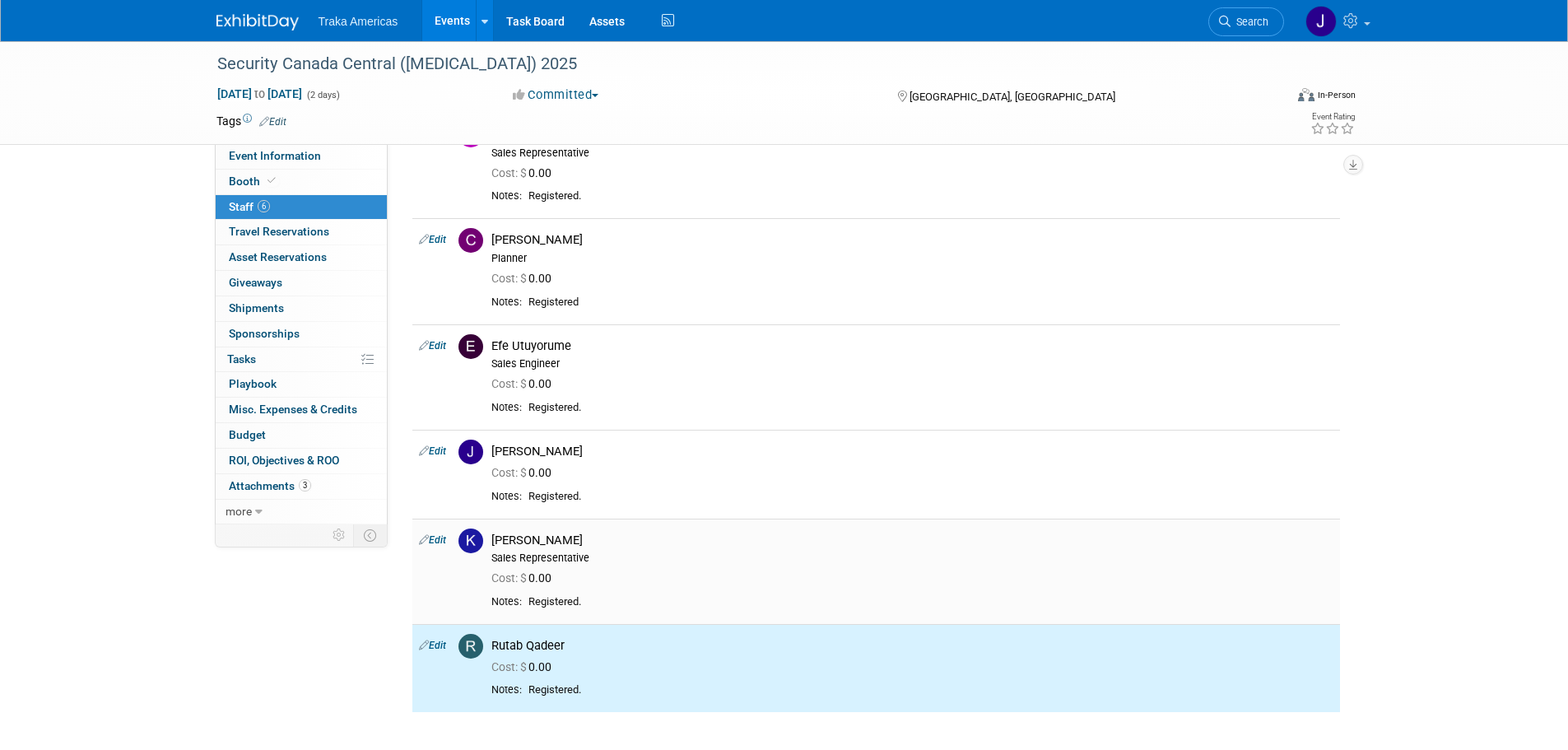
scroll to position [83, 0]
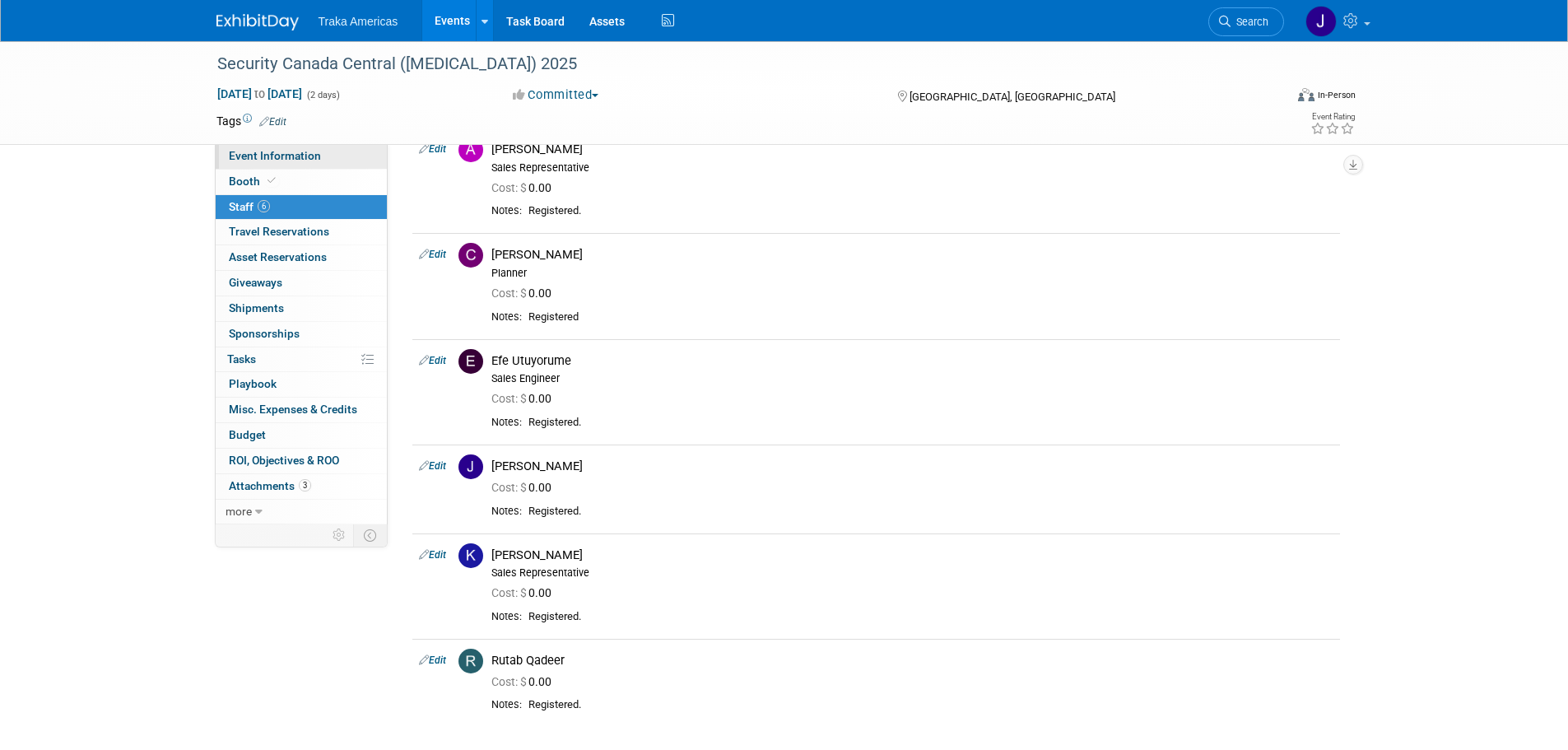
click at [293, 158] on span "Event Information" at bounding box center [275, 155] width 92 height 13
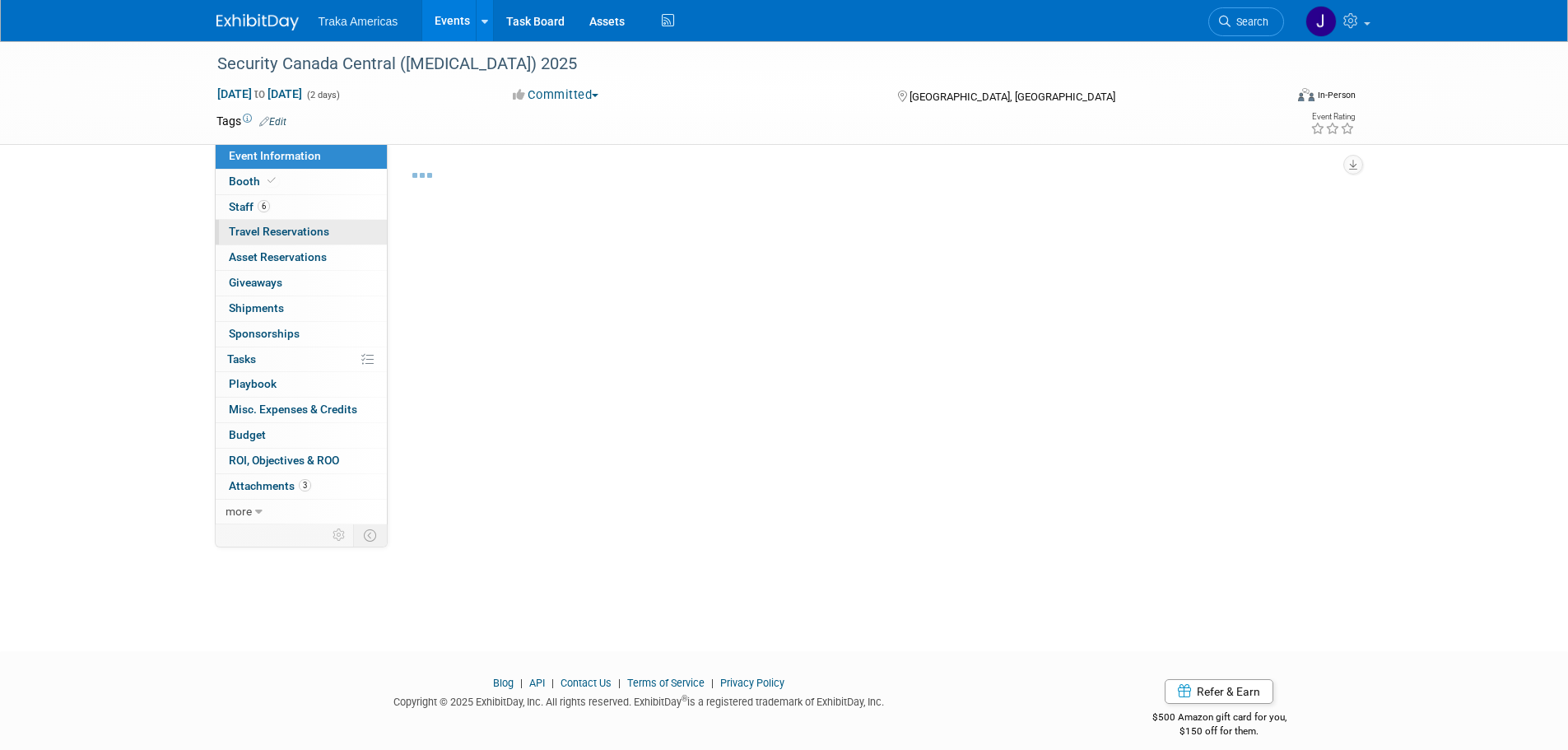
select select "National"
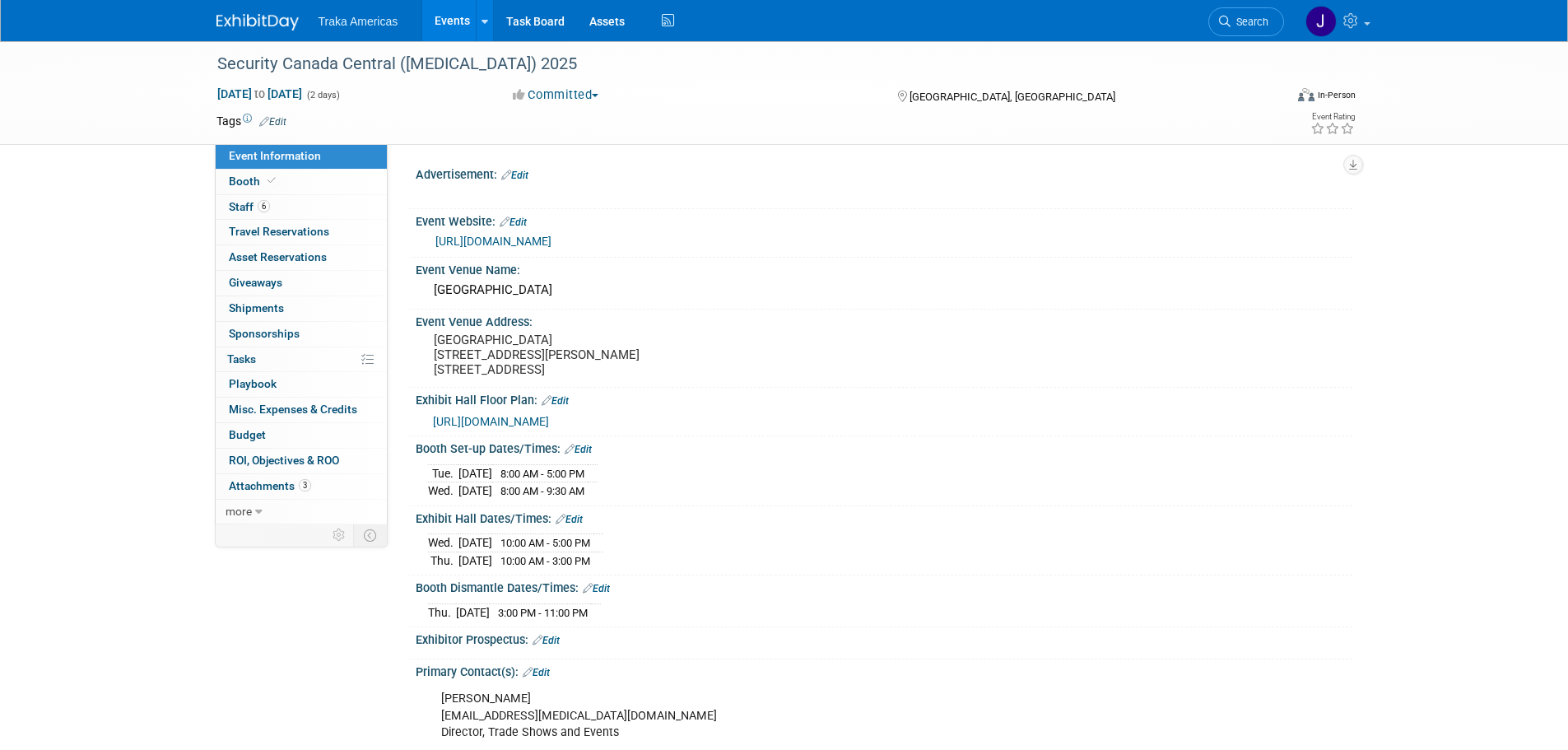
click at [280, 19] on img at bounding box center [258, 22] width 83 height 17
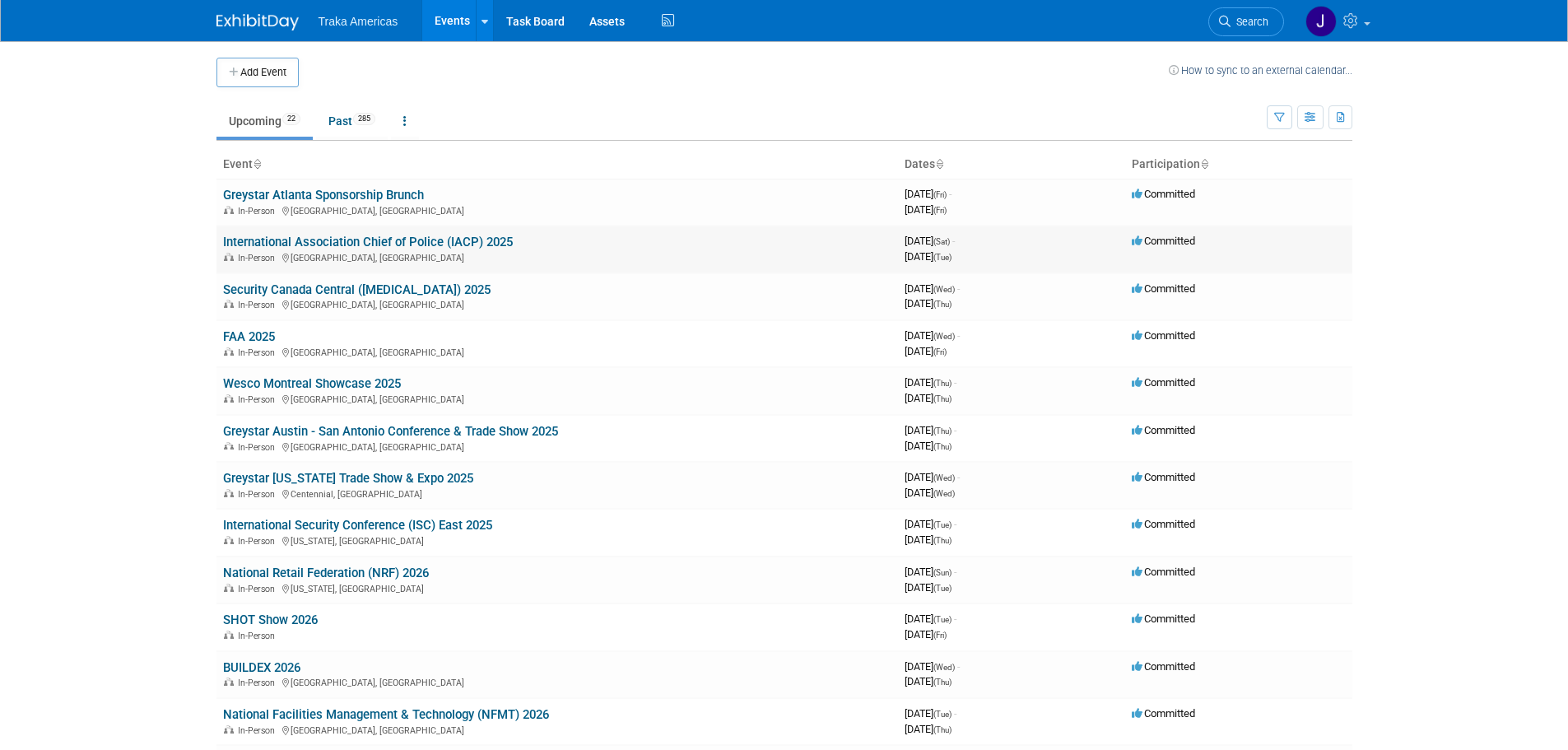
click at [313, 247] on link "International Association Chief of Police (IACP) 2025" at bounding box center [367, 241] width 290 height 15
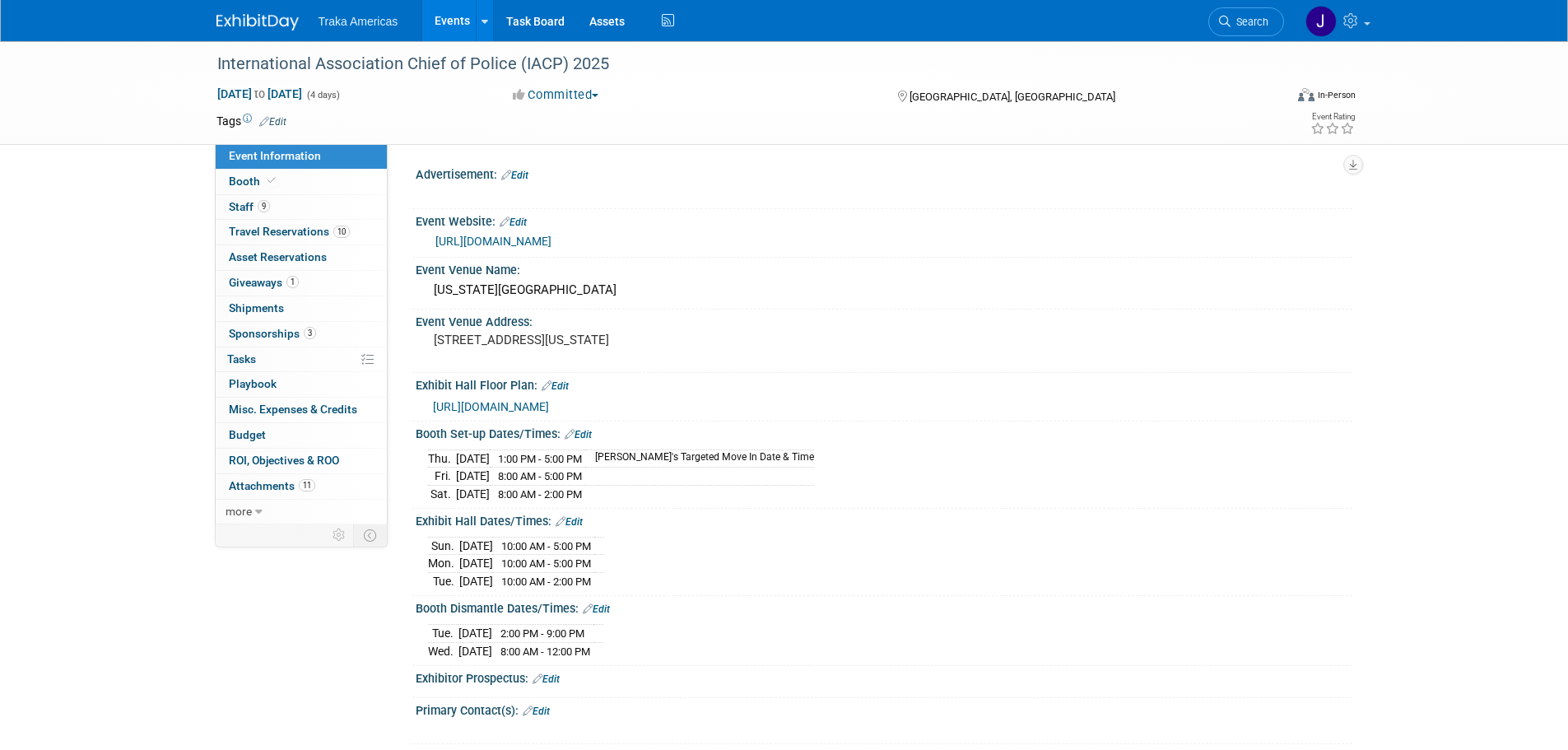
select select "National"
click at [589, 441] on link "Edit" at bounding box center [577, 434] width 27 height 11
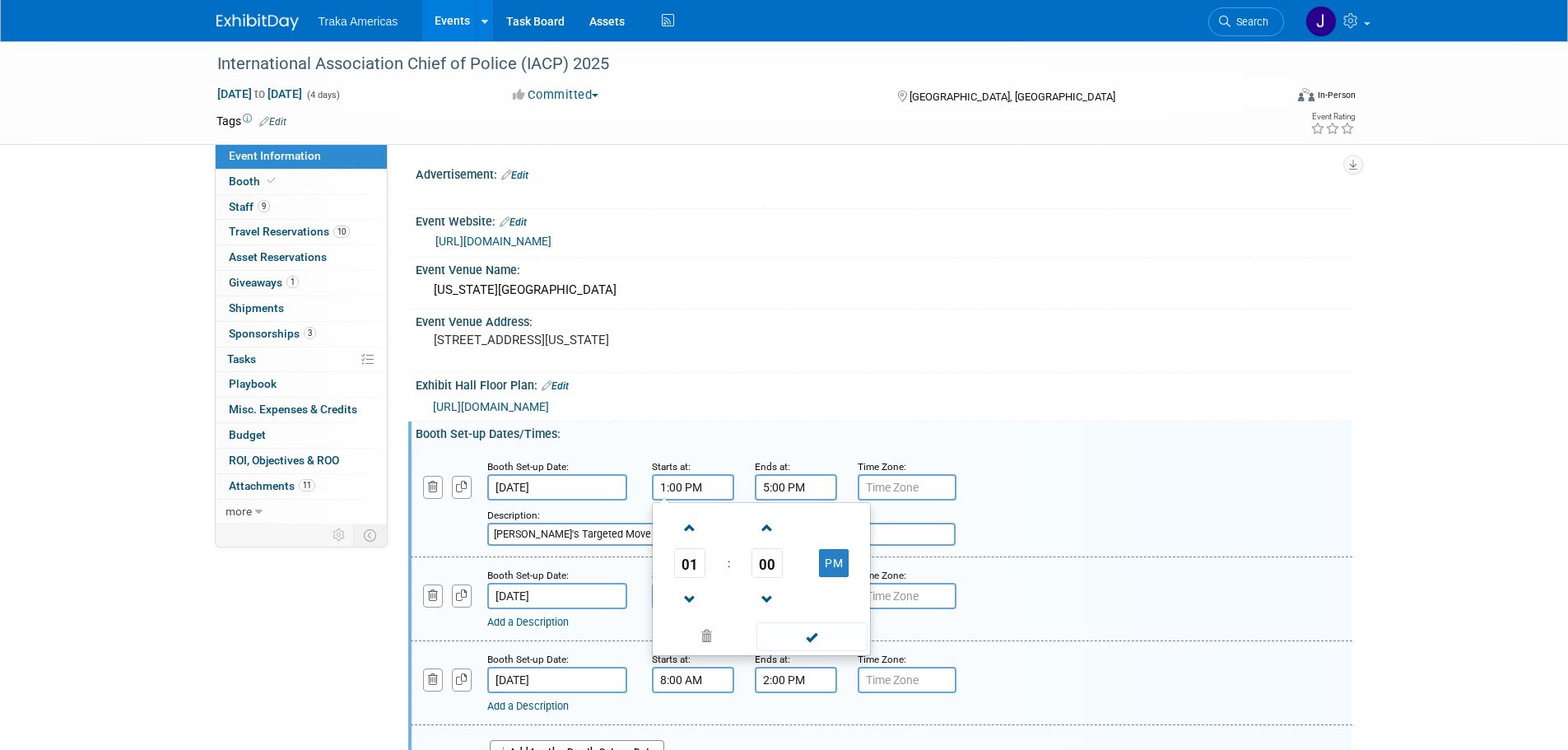
click at [703, 501] on input "1:00 PM" at bounding box center [693, 487] width 83 height 26
click at [690, 539] on span at bounding box center [690, 528] width 29 height 29
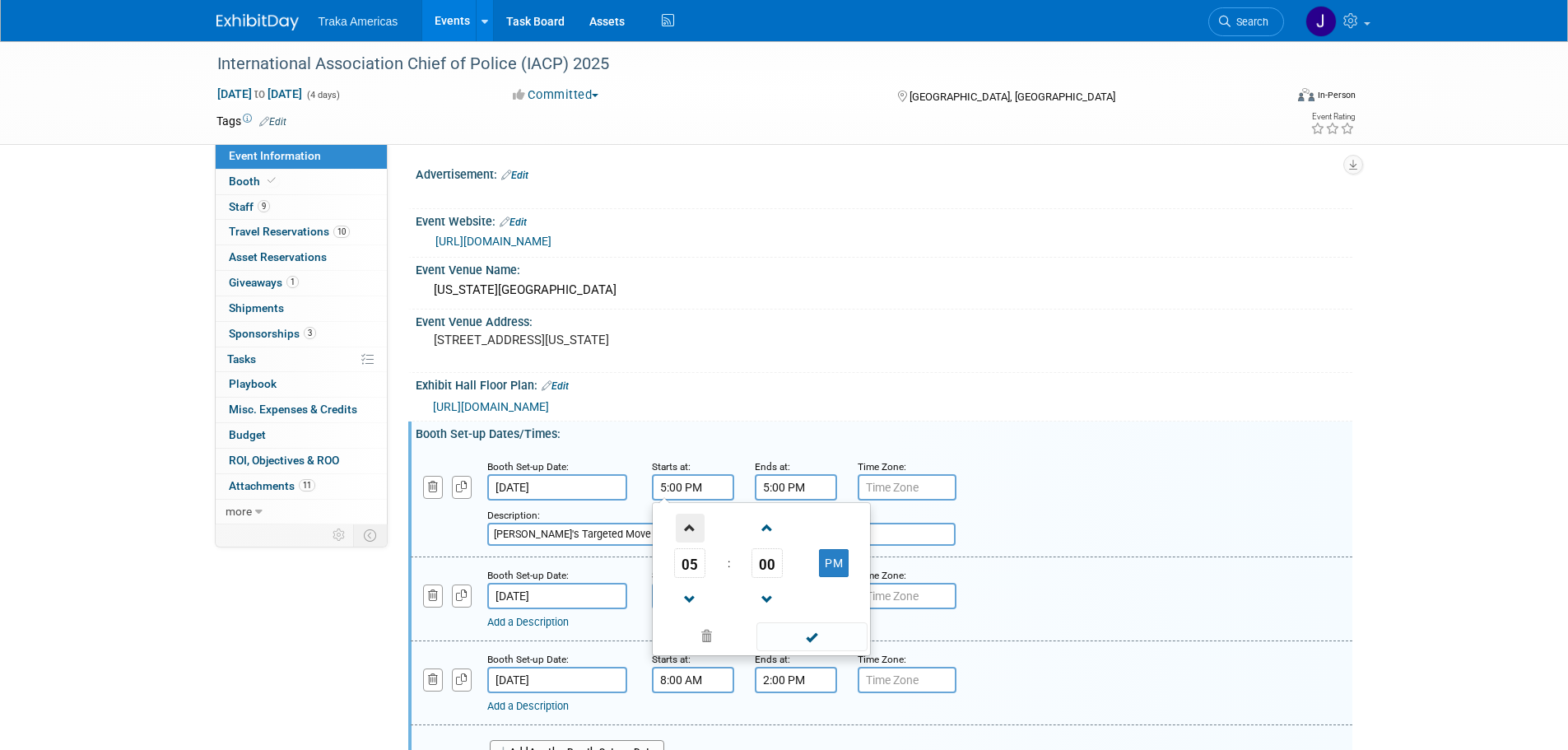
click at [690, 539] on span at bounding box center [690, 528] width 29 height 29
click at [690, 540] on span at bounding box center [690, 528] width 29 height 29
click at [821, 576] on button "PM" at bounding box center [833, 563] width 30 height 28
type input "8:00 AM"
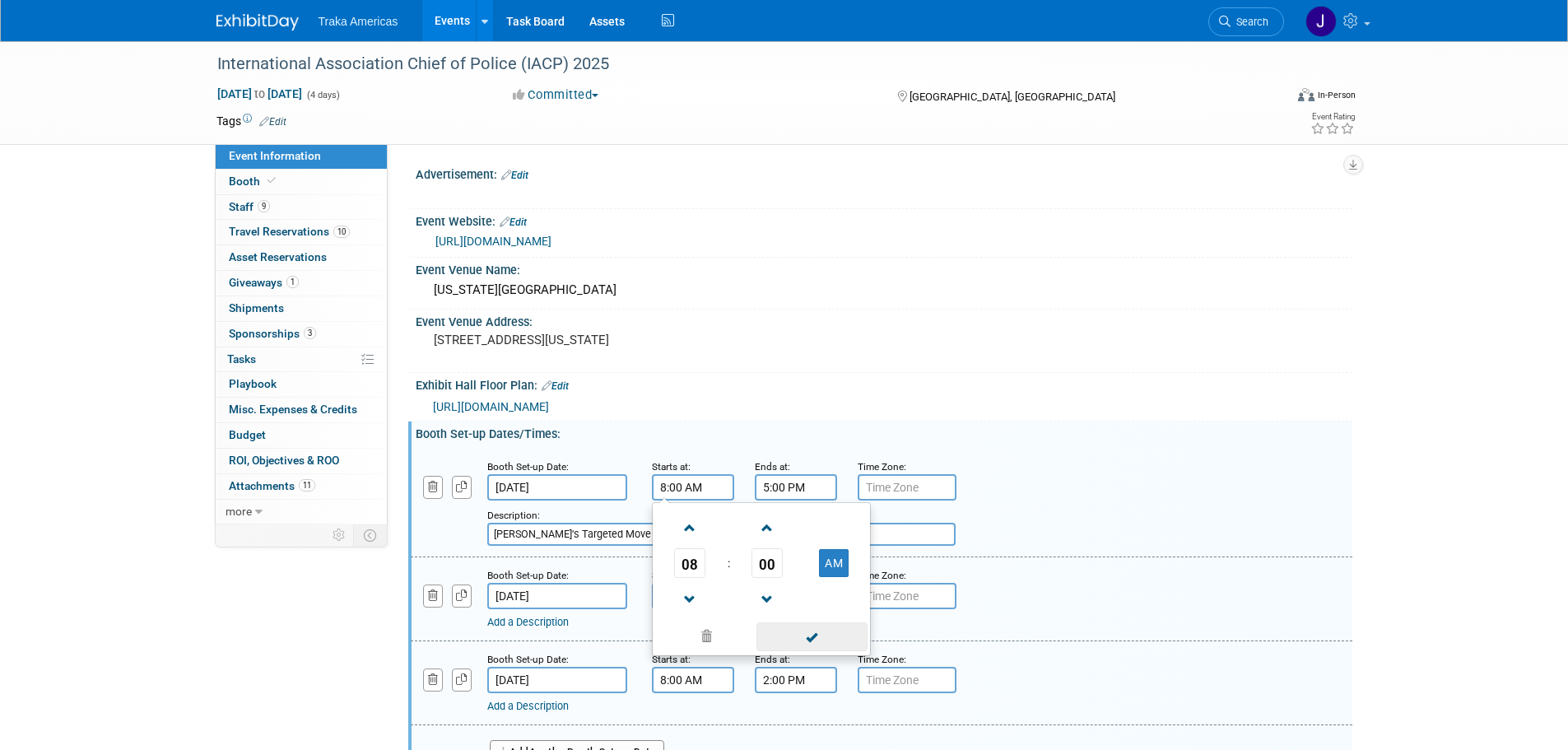
click at [807, 652] on span at bounding box center [812, 637] width 111 height 29
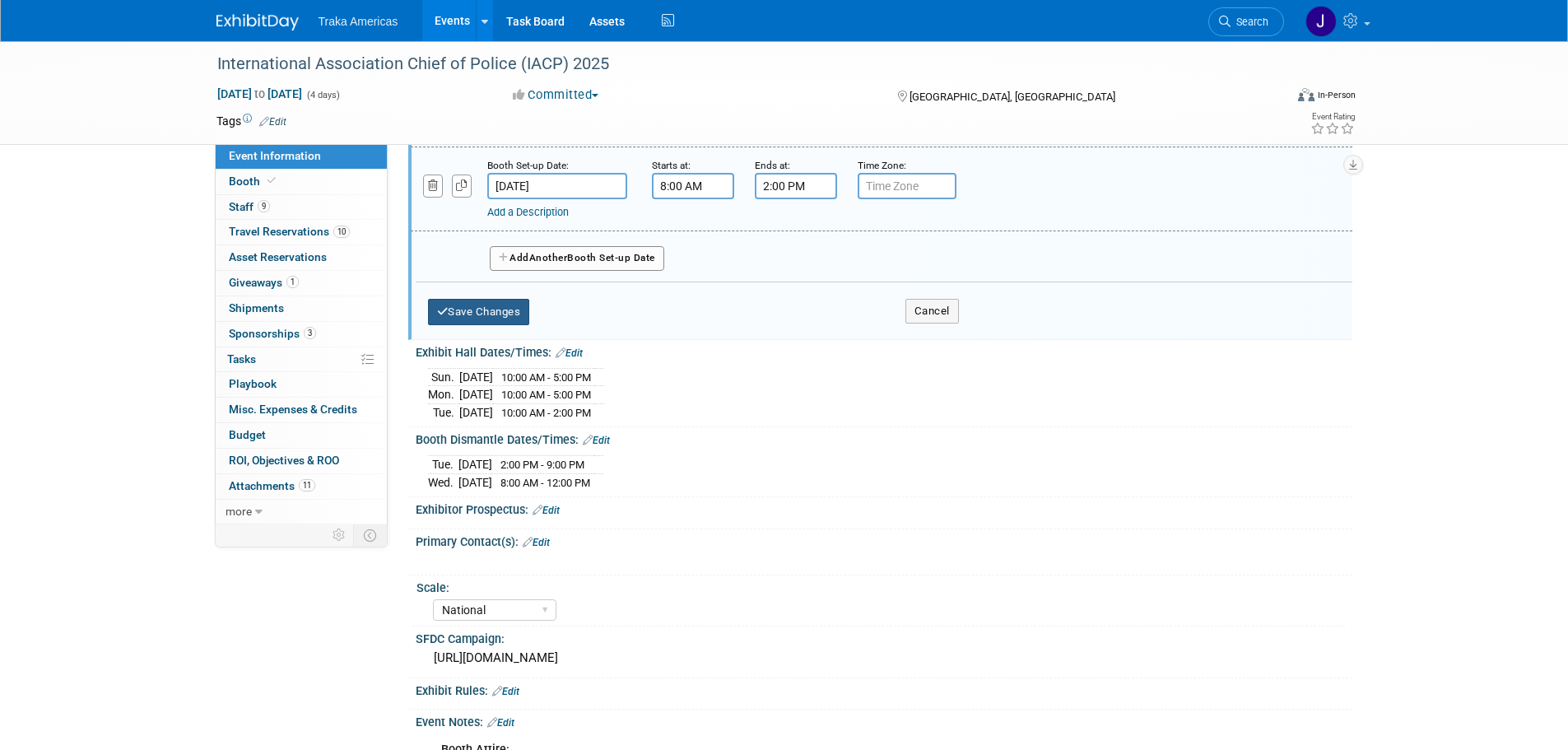
drag, startPoint x: 470, startPoint y: 314, endPoint x: 473, endPoint y: 323, distance: 9.5
click at [470, 317] on button "Save Changes" at bounding box center [478, 312] width 102 height 26
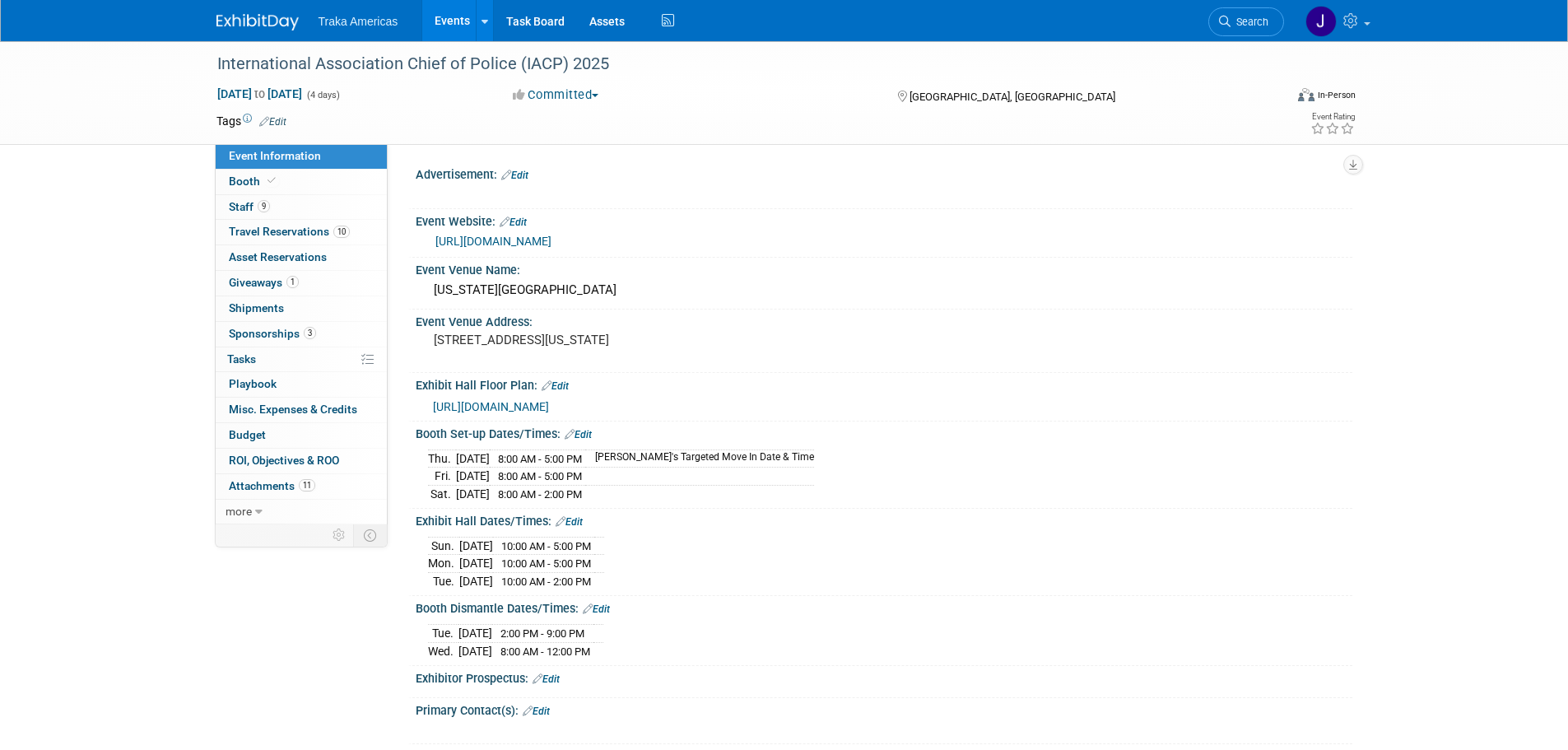
click at [528, 247] on link "https://www.theiacpconference.org/" at bounding box center [493, 240] width 116 height 13
